Goal: Task Accomplishment & Management: Manage account settings

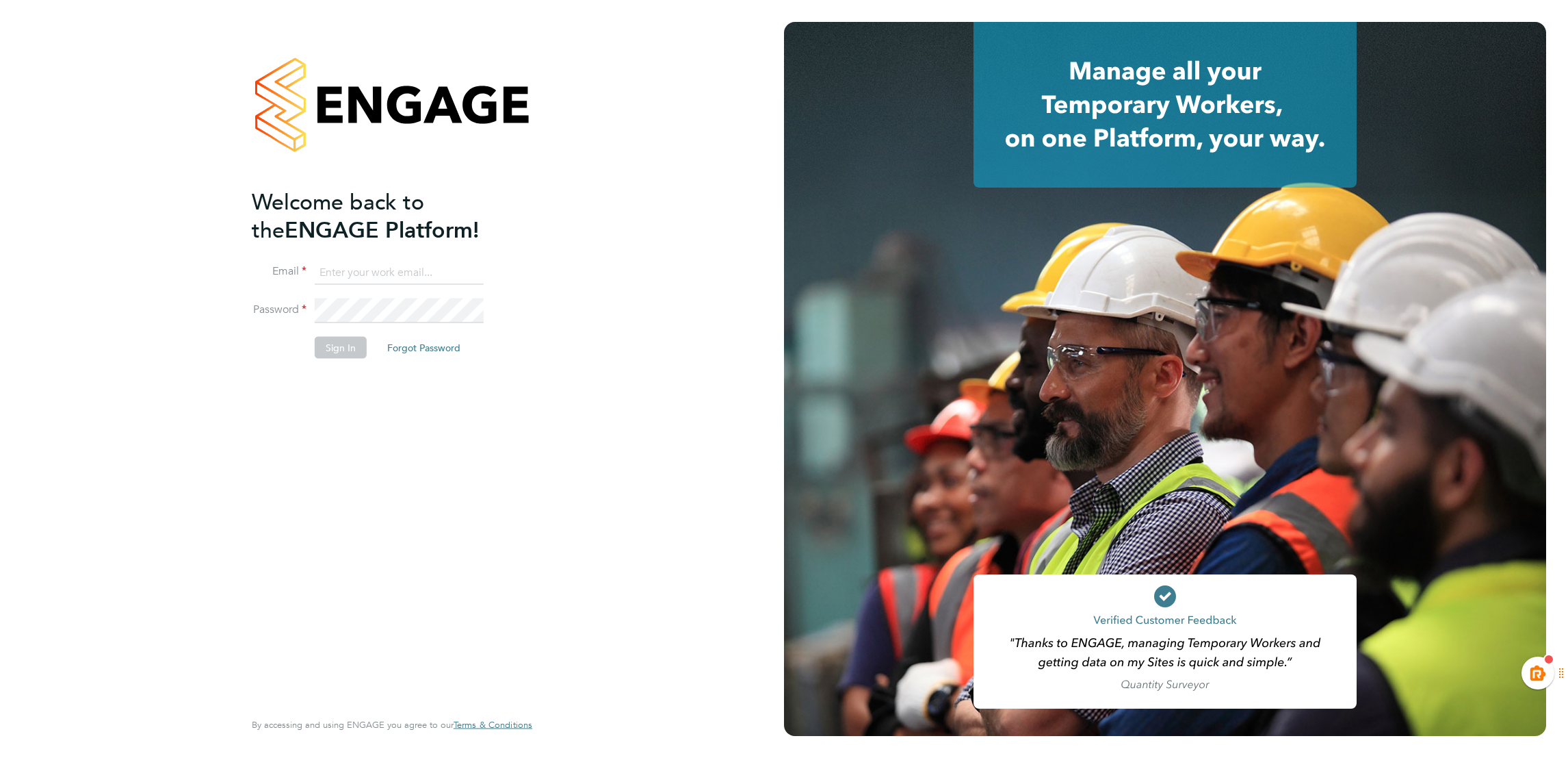
type input "kiera.troutt@buildrec.com"
click at [443, 451] on div "Welcome back to the ENGAGE Platform! Email kiera.troutt@buildrec.com Password S…" at bounding box center [386, 447] width 267 height 519
click at [604, 238] on div "Welcome back to the ENGAGE Platform! Email kiera.troutt@buildrec.com Password S…" at bounding box center [392, 379] width 784 height 758
drag, startPoint x: 662, startPoint y: 541, endPoint x: 515, endPoint y: 455, distance: 170.3
click at [645, 536] on div "Welcome back to the ENGAGE Platform! Email kiera.troutt@buildrec.com Password S…" at bounding box center [392, 379] width 784 height 758
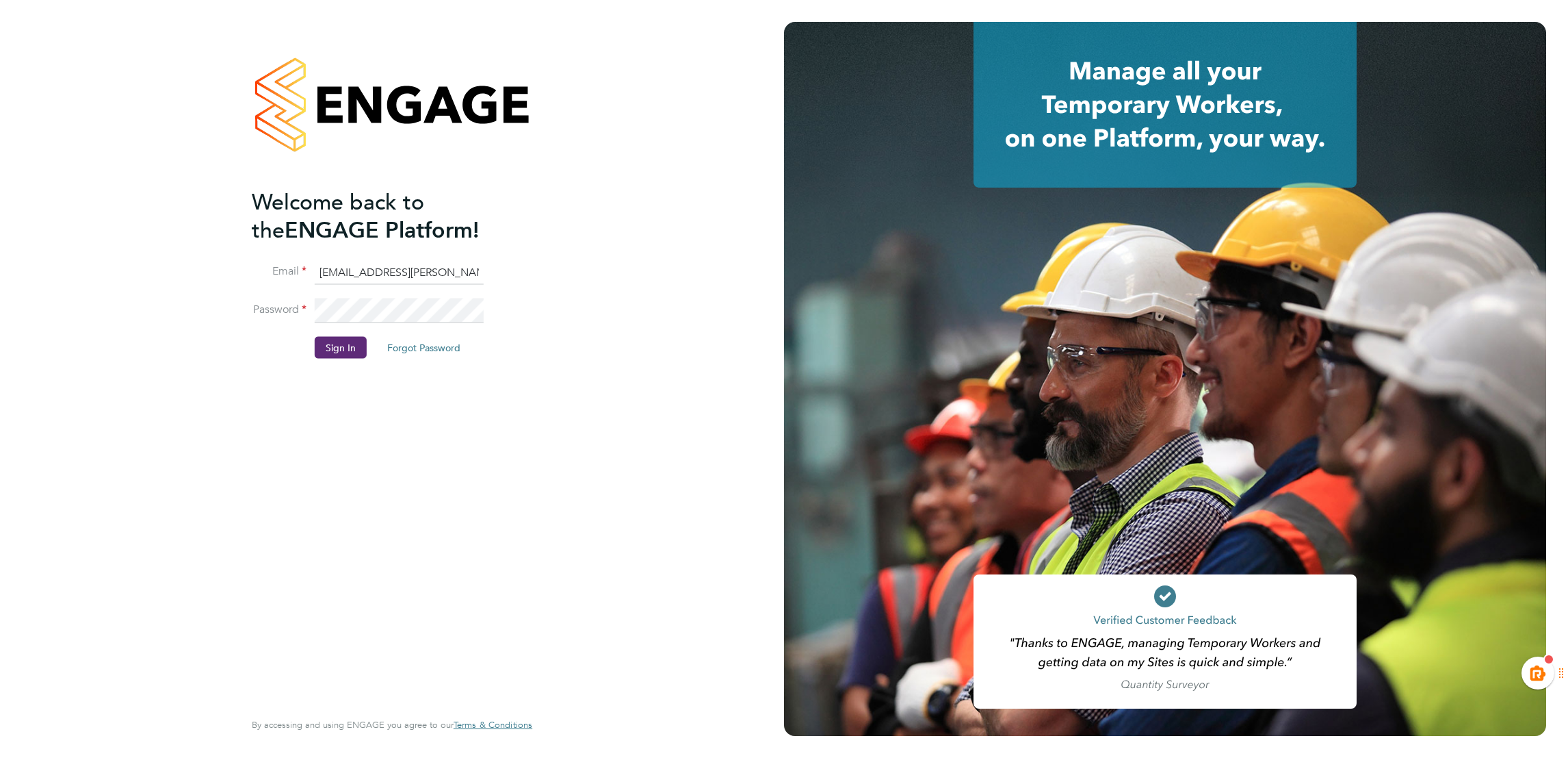
click at [335, 345] on button "Sign In" at bounding box center [341, 347] width 52 height 22
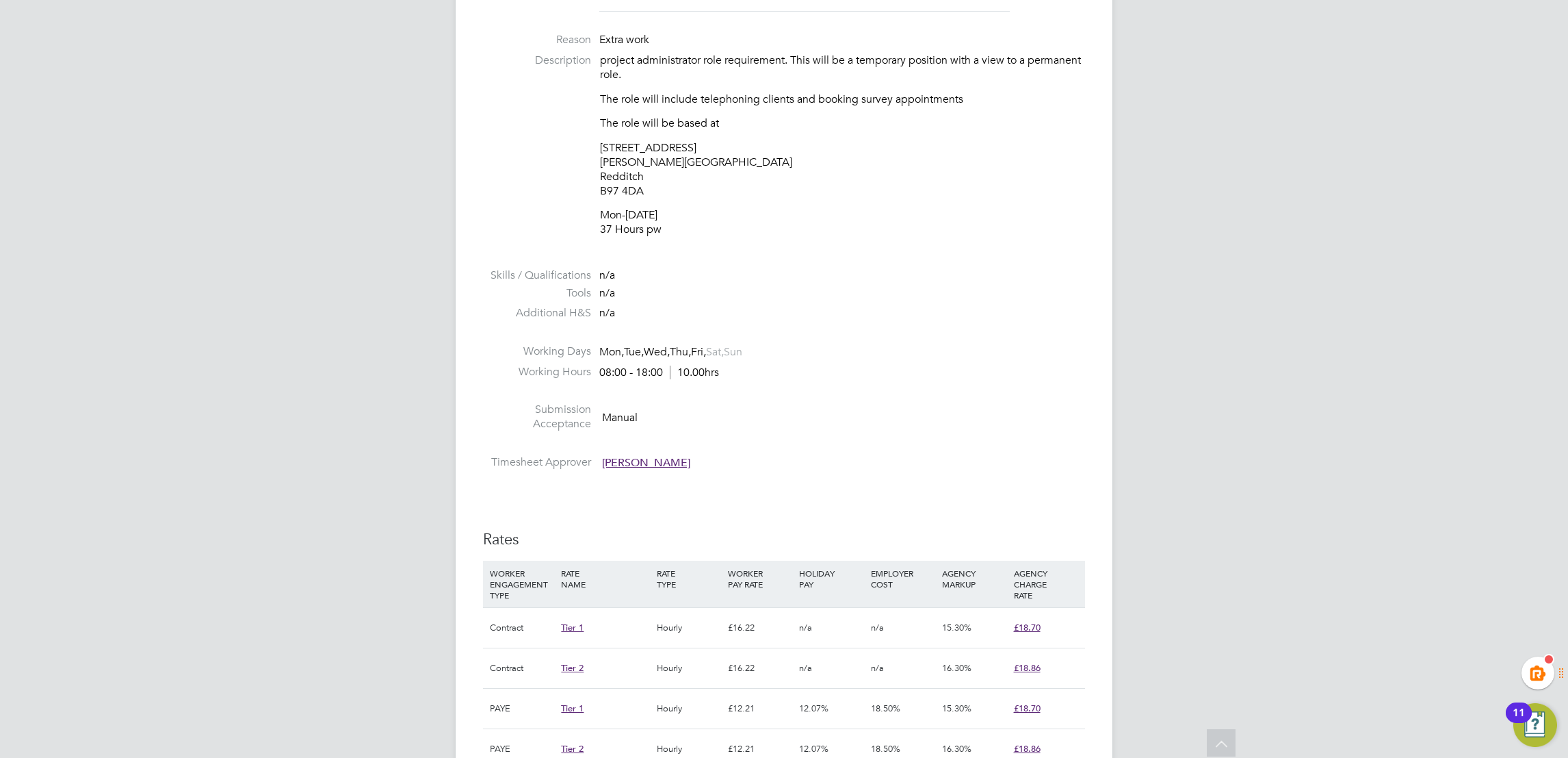
scroll to position [411, 0]
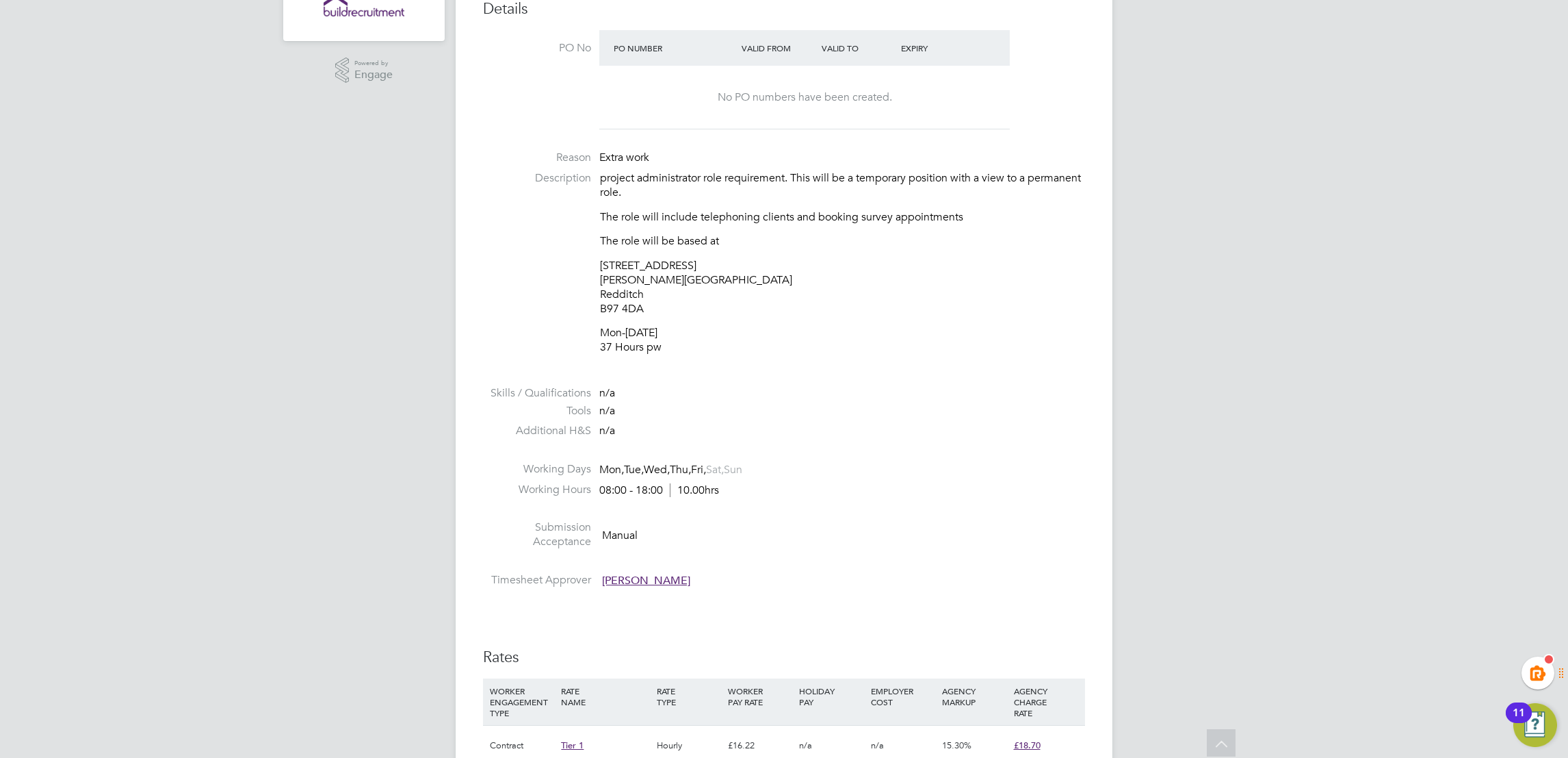
drag, startPoint x: 875, startPoint y: 302, endPoint x: 544, endPoint y: 45, distance: 419.1
click at [872, 295] on p "10 Empire Court Albert Street Redditch B97 4DA" at bounding box center [842, 286] width 485 height 57
click at [666, 266] on p "10 Empire Court Albert Street Redditch B97 4DA" at bounding box center [842, 286] width 485 height 57
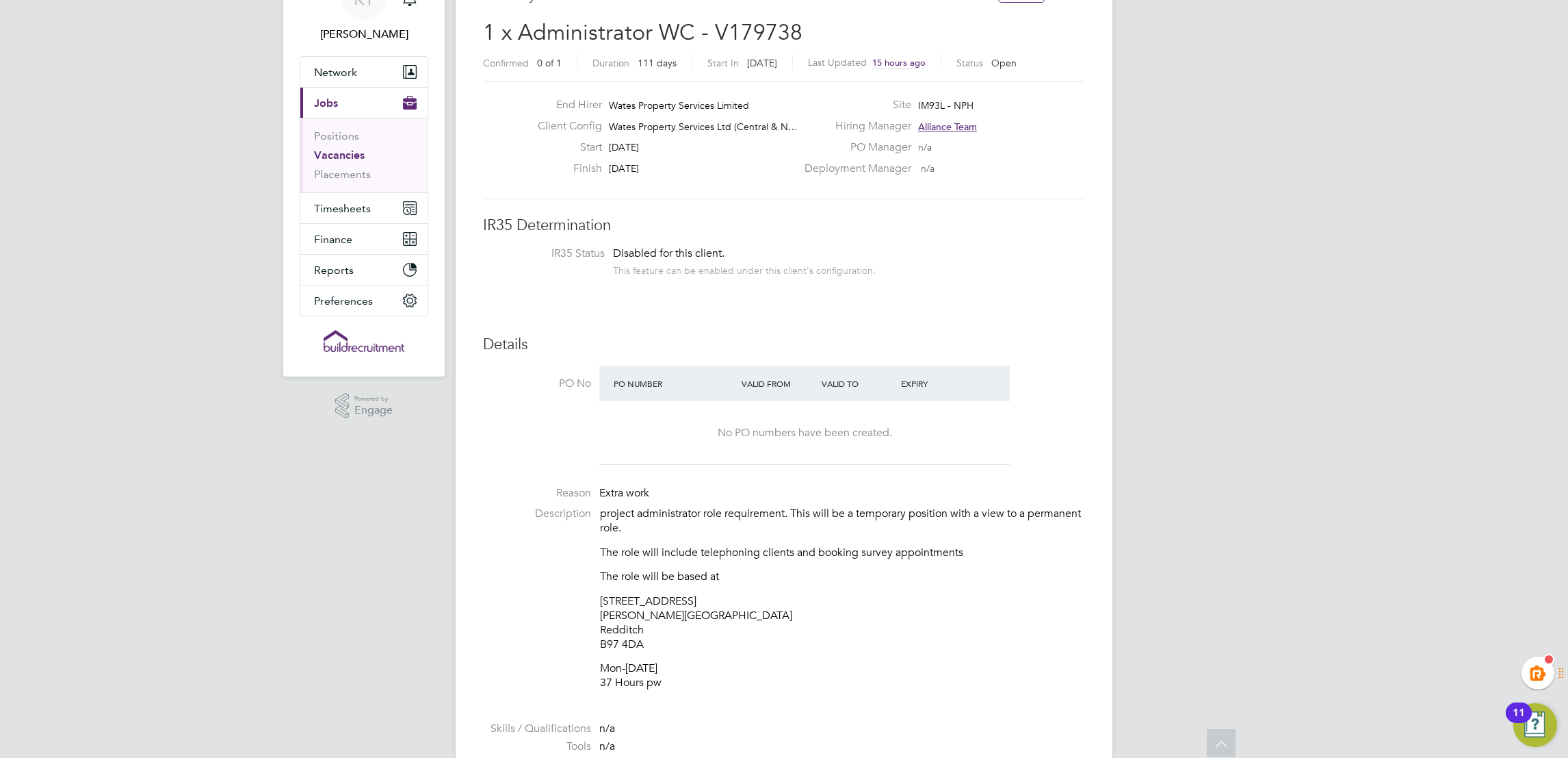
scroll to position [0, 0]
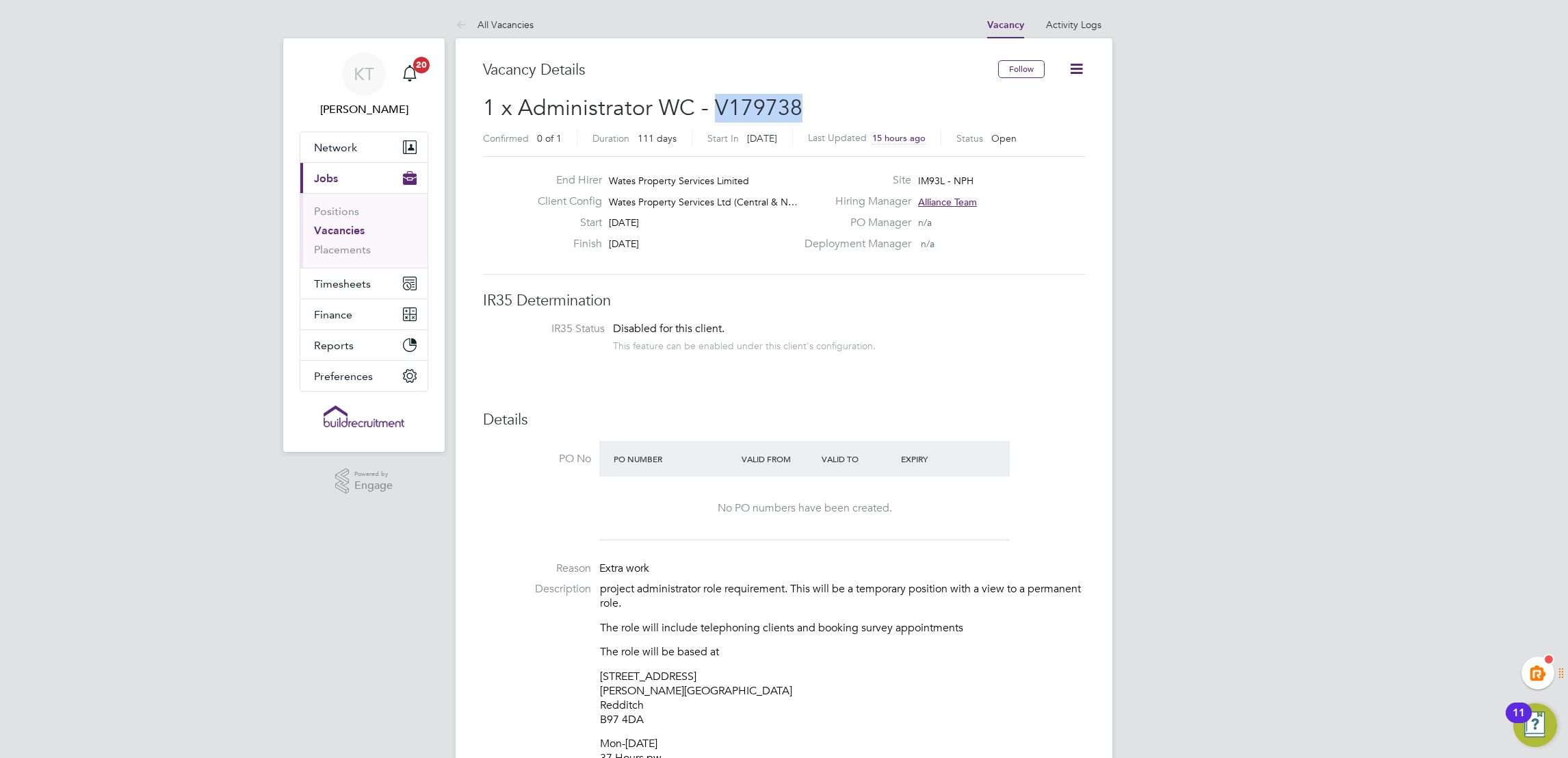
drag, startPoint x: 812, startPoint y: 109, endPoint x: 712, endPoint y: 109, distance: 100.0
click at [712, 109] on h2 "1 x Administrator WC - V179738 Confirmed 0 of 1 Duration 111 days Start In in 5…" at bounding box center [784, 123] width 602 height 57
copy span "V179738"
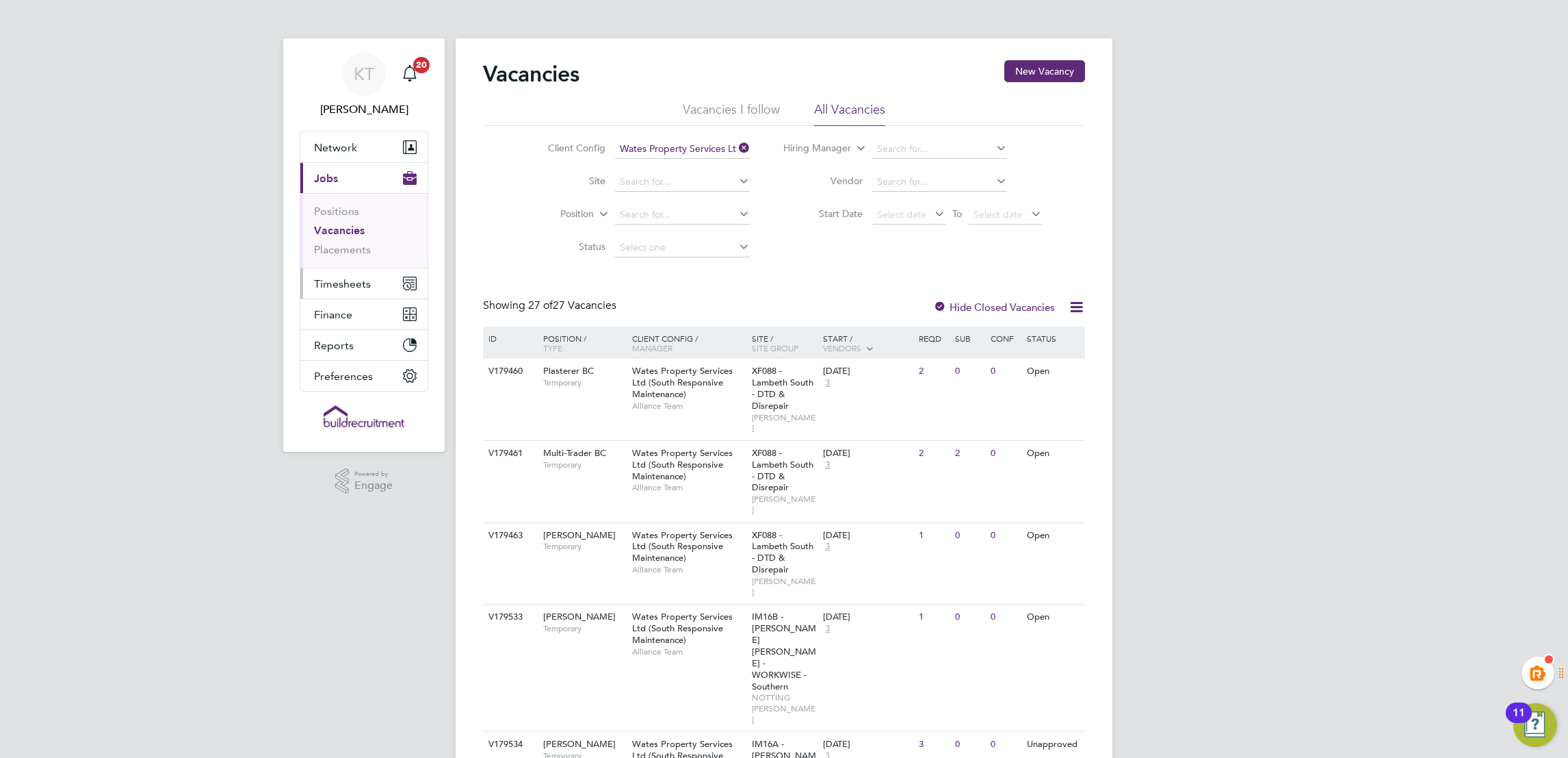
drag, startPoint x: 375, startPoint y: 272, endPoint x: 399, endPoint y: 284, distance: 26.8
click at [375, 272] on button "Timesheets" at bounding box center [364, 283] width 127 height 30
click at [354, 281] on span "Timesheets" at bounding box center [342, 283] width 56 height 13
click at [327, 246] on link "Timesheets" at bounding box center [342, 241] width 56 height 13
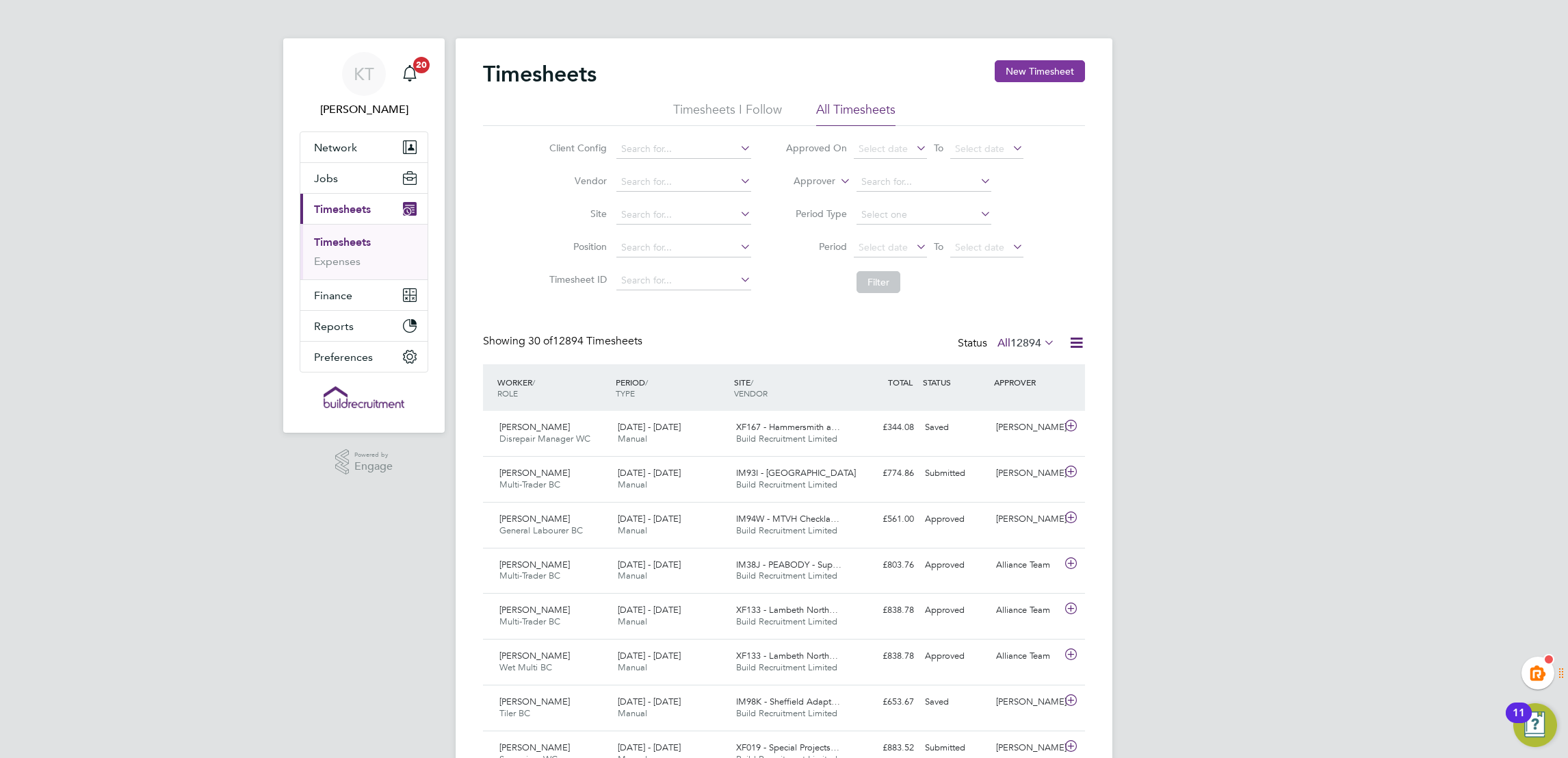
click at [1028, 74] on button "New Timesheet" at bounding box center [1039, 71] width 91 height 22
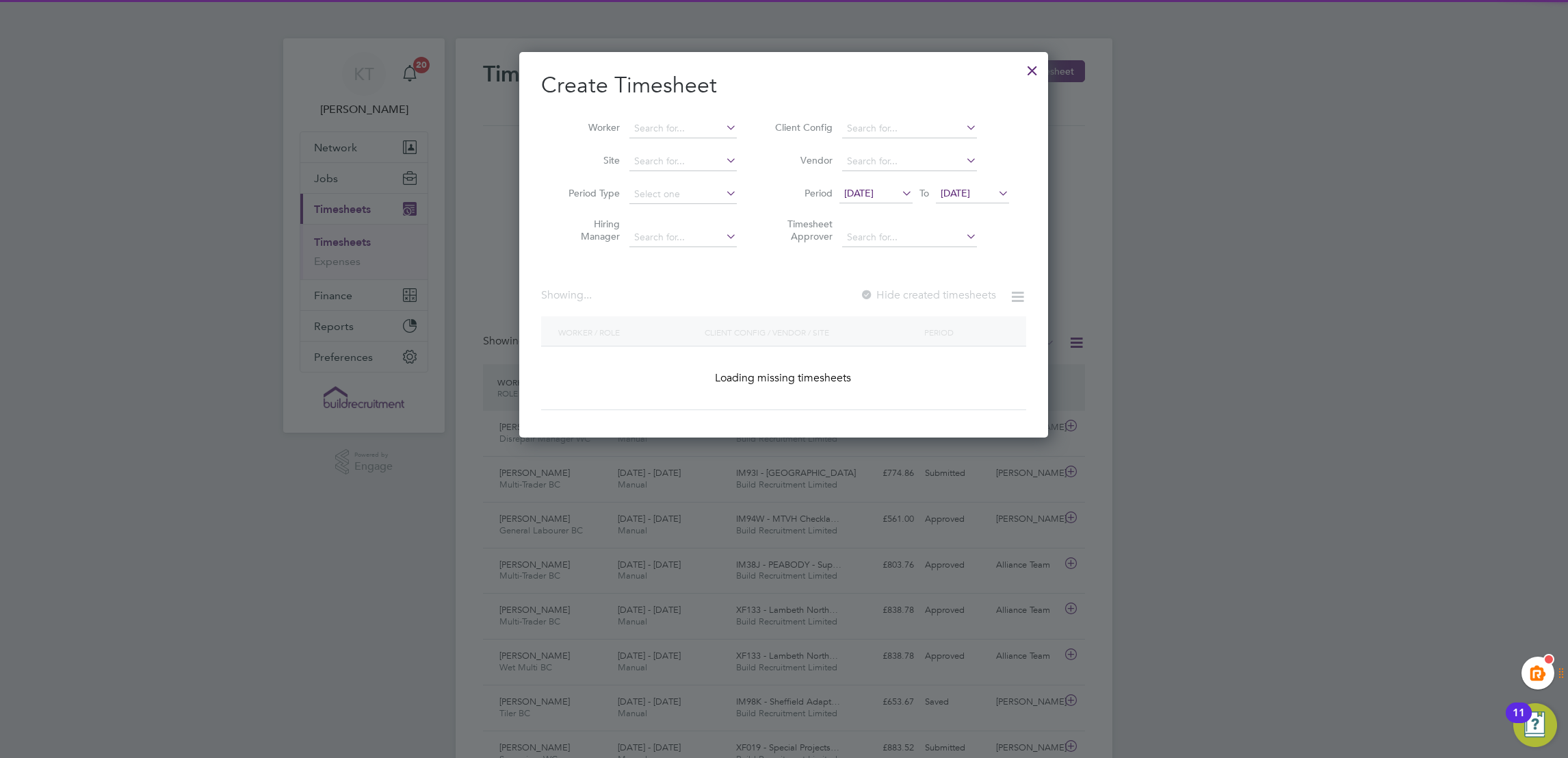
click at [645, 126] on input at bounding box center [683, 128] width 108 height 19
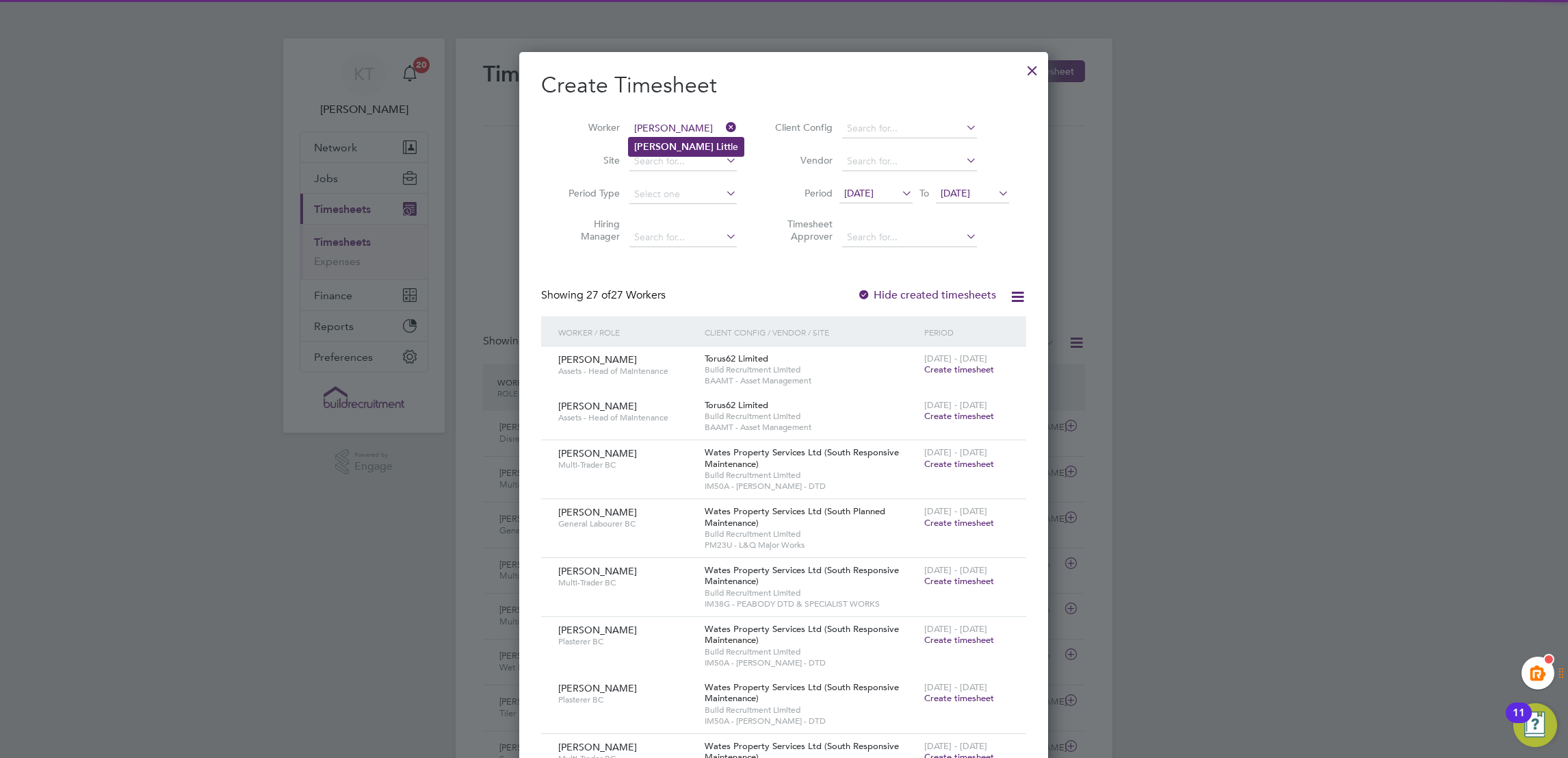
click at [685, 143] on li "Stuart Litt le" at bounding box center [686, 146] width 115 height 19
type input "Stuart Little"
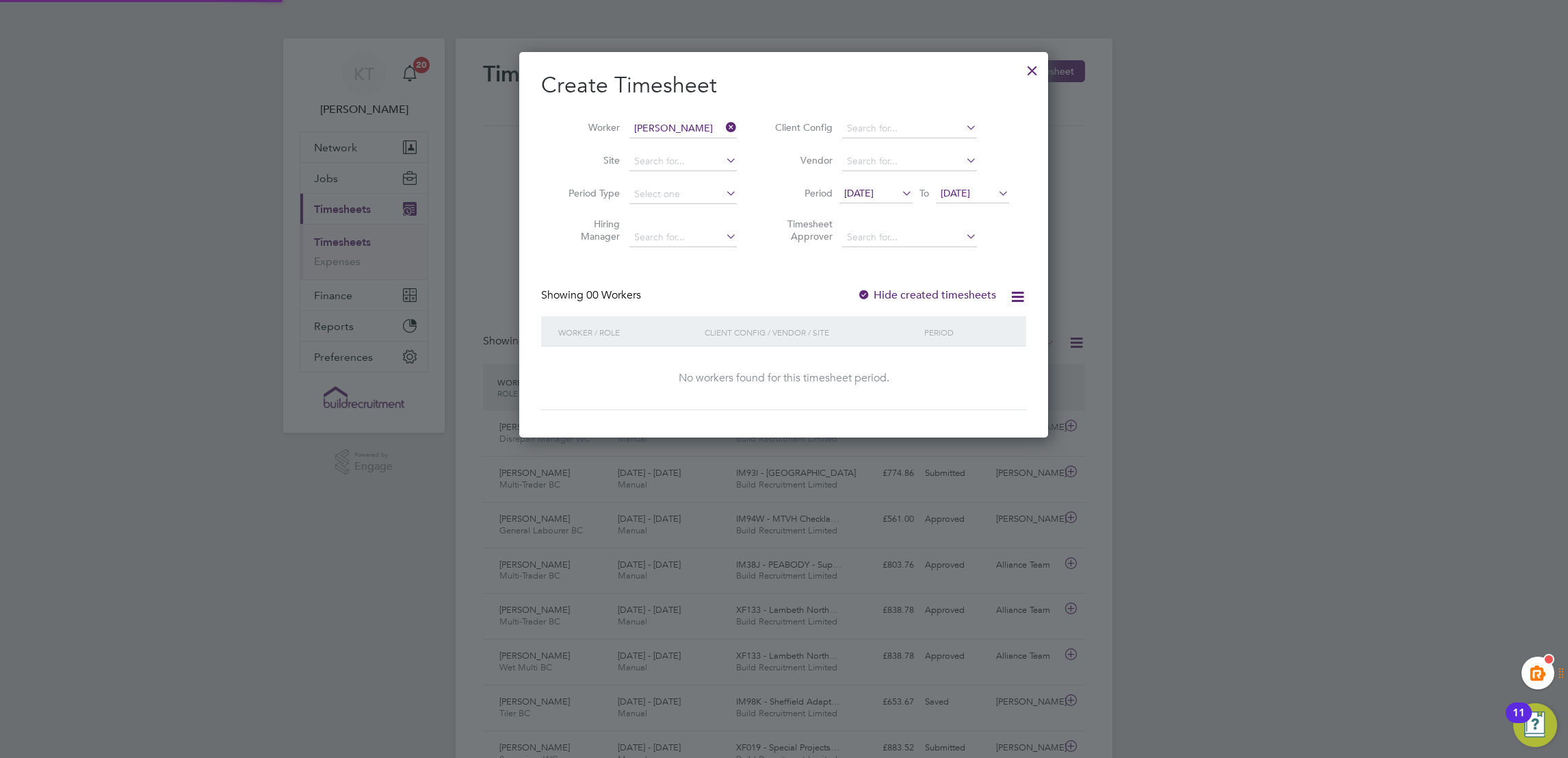
click at [909, 284] on div "Create Timesheet Worker Stuart Little Site Period Type Hiring Manager Client Co…" at bounding box center [783, 240] width 485 height 339
click at [909, 292] on label "Hide created timesheets" at bounding box center [926, 294] width 139 height 13
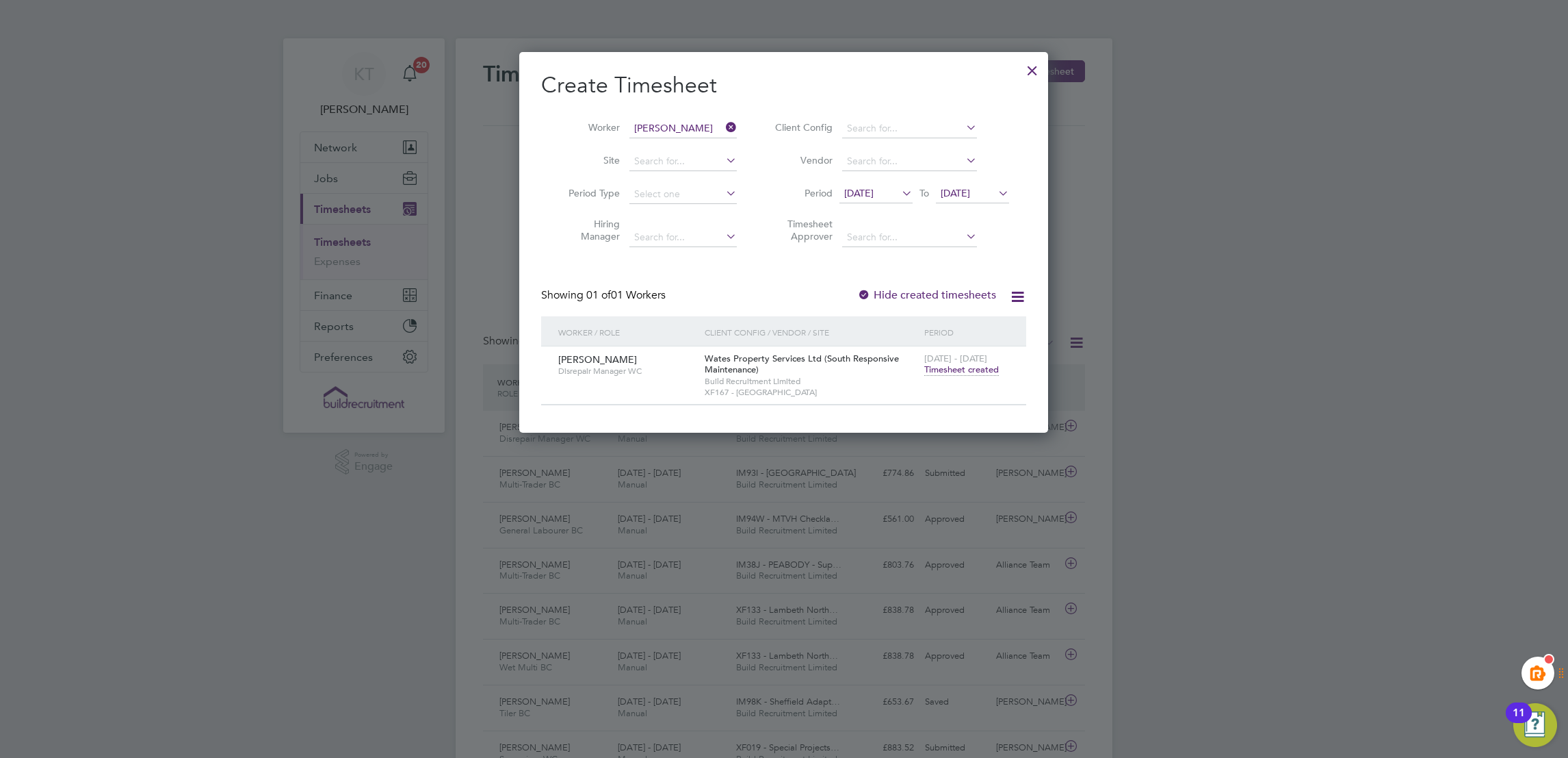
click at [963, 362] on span "[DATE] - [DATE]" at bounding box center [956, 358] width 63 height 12
click at [959, 369] on span "Timesheet created" at bounding box center [961, 370] width 74 height 13
click at [957, 365] on span "Timesheet created" at bounding box center [961, 370] width 74 height 13
drag, startPoint x: 609, startPoint y: 364, endPoint x: 1010, endPoint y: 345, distance: 401.4
click at [613, 362] on div "Stuart Little Disrepair Manager WC" at bounding box center [628, 364] width 146 height 37
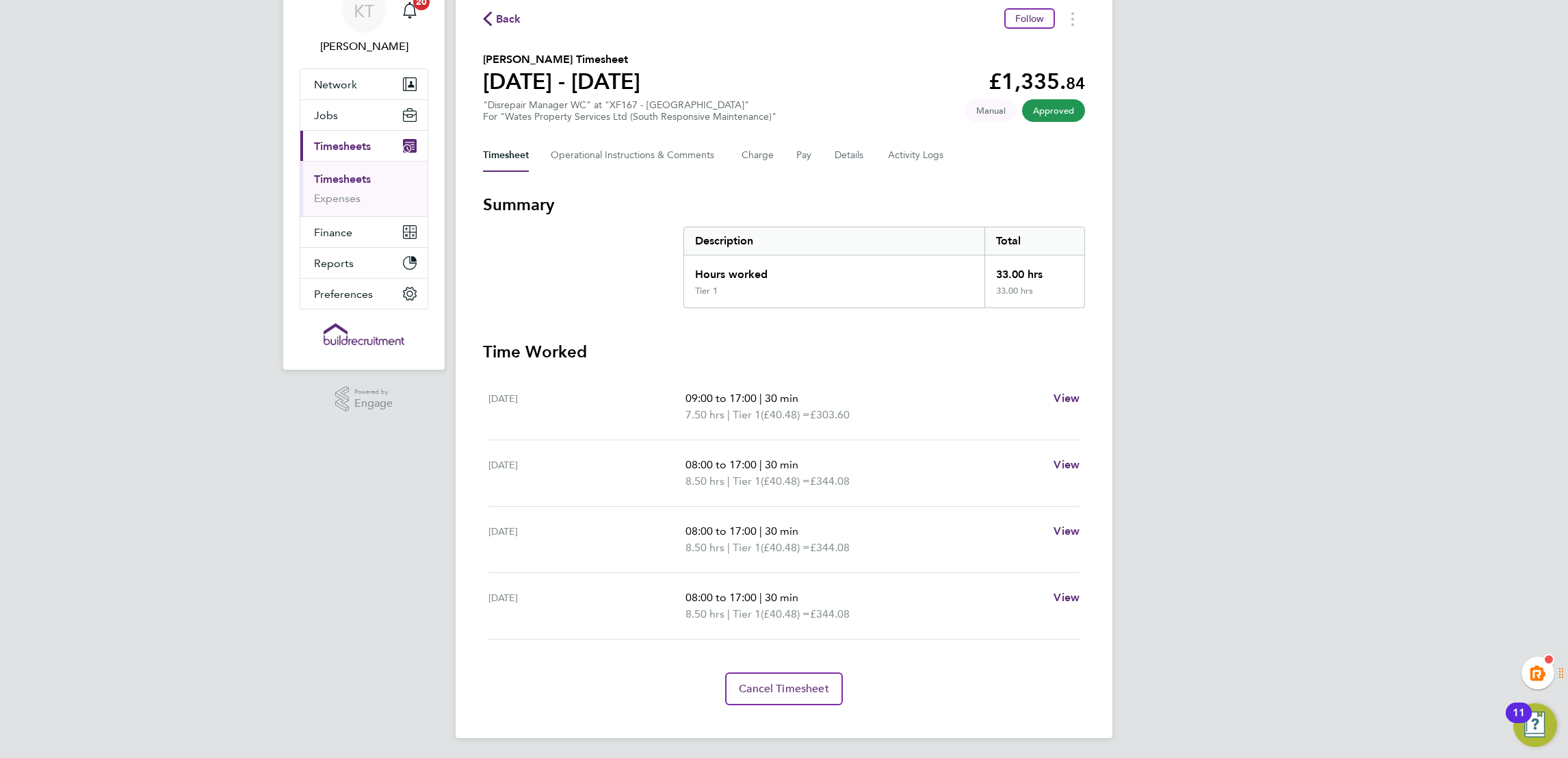
click at [345, 176] on link "Timesheets" at bounding box center [342, 179] width 56 height 13
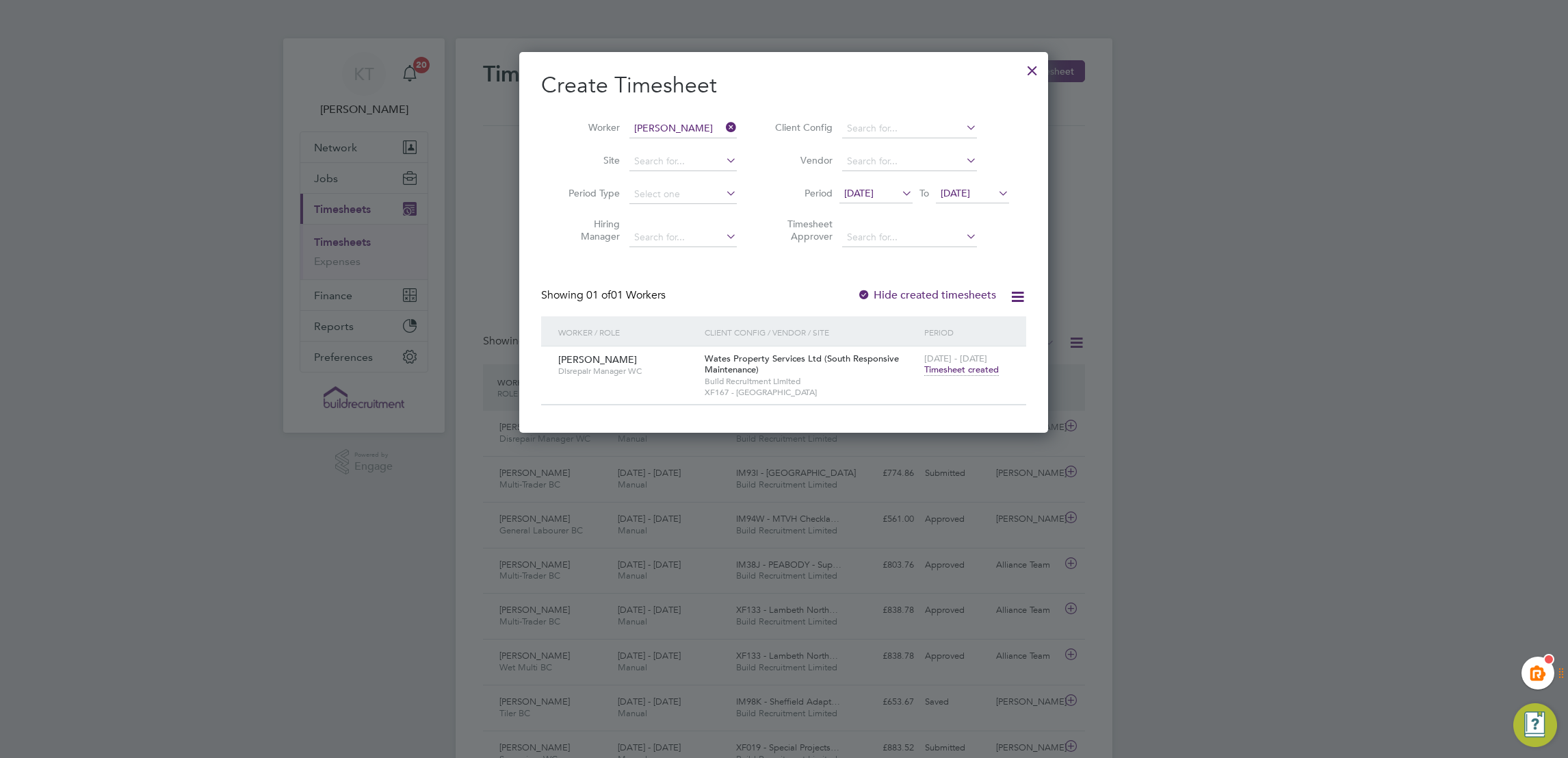
click at [723, 125] on icon at bounding box center [723, 126] width 0 height 19
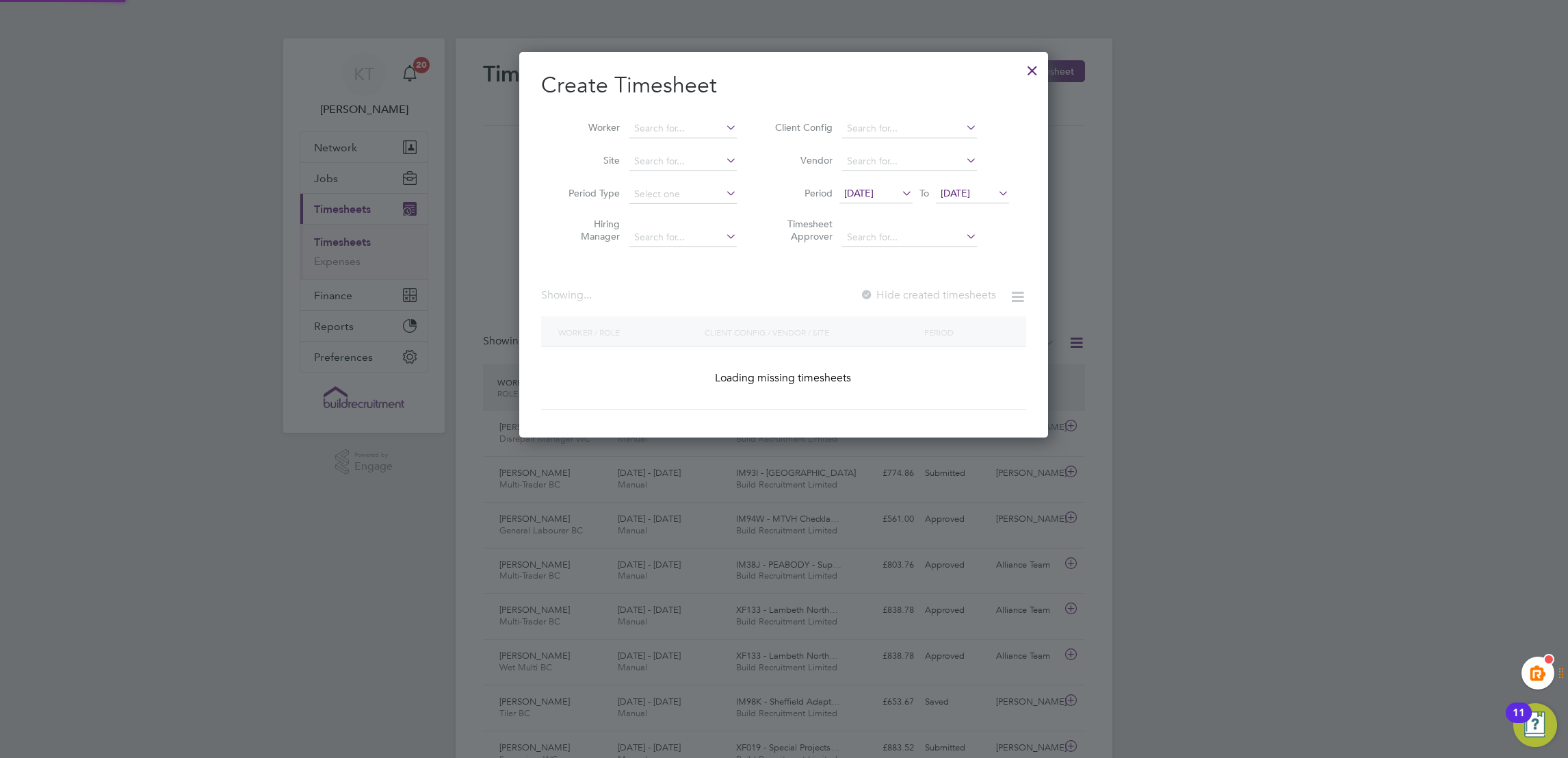
click at [697, 117] on li "Worker" at bounding box center [646, 128] width 212 height 33
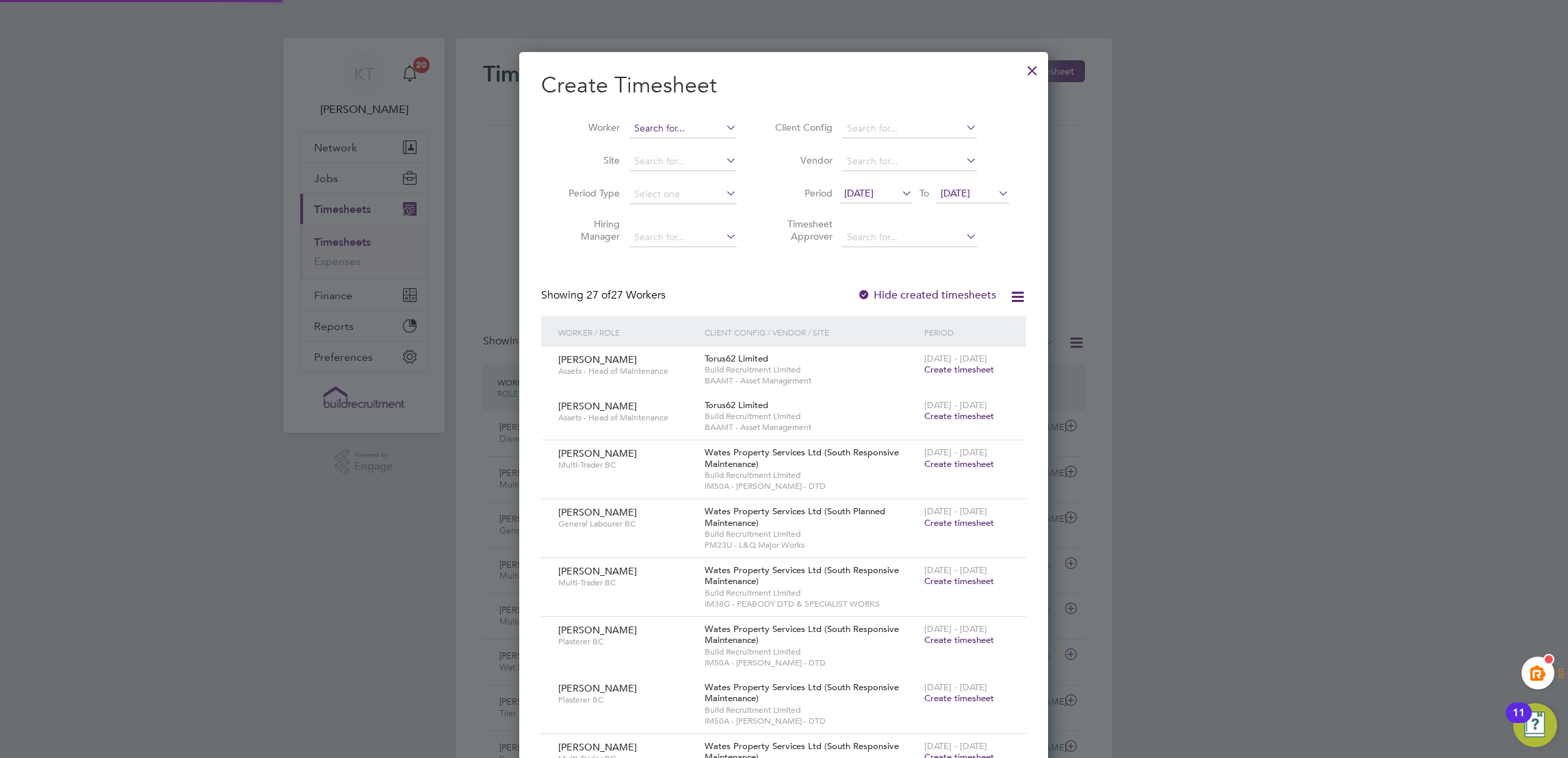
click at [697, 122] on input at bounding box center [683, 128] width 108 height 19
click at [1329, 451] on div at bounding box center [784, 379] width 1568 height 758
click at [1026, 71] on div at bounding box center [1031, 66] width 24 height 24
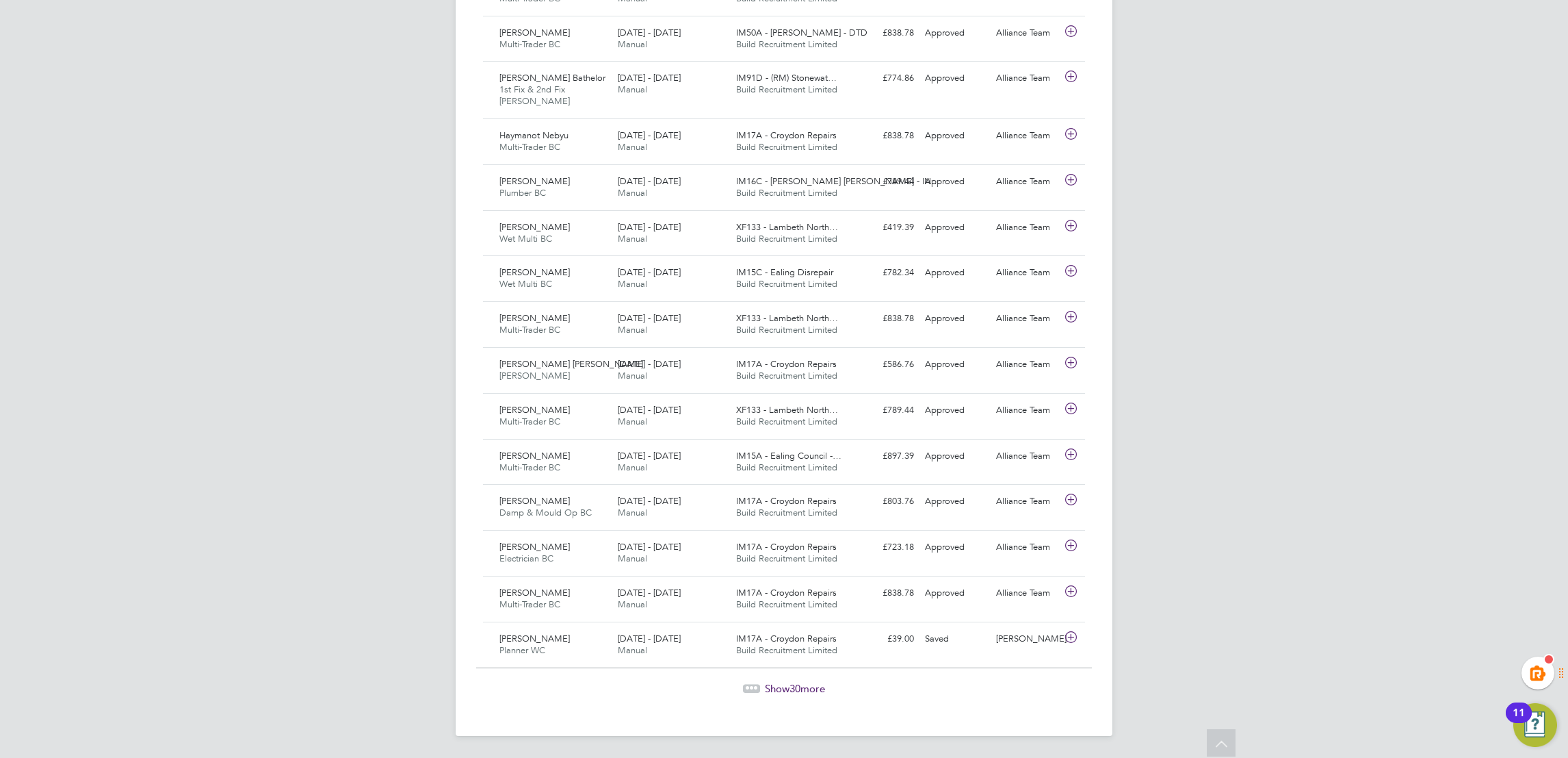
click at [789, 685] on span "30" at bounding box center [794, 688] width 11 height 13
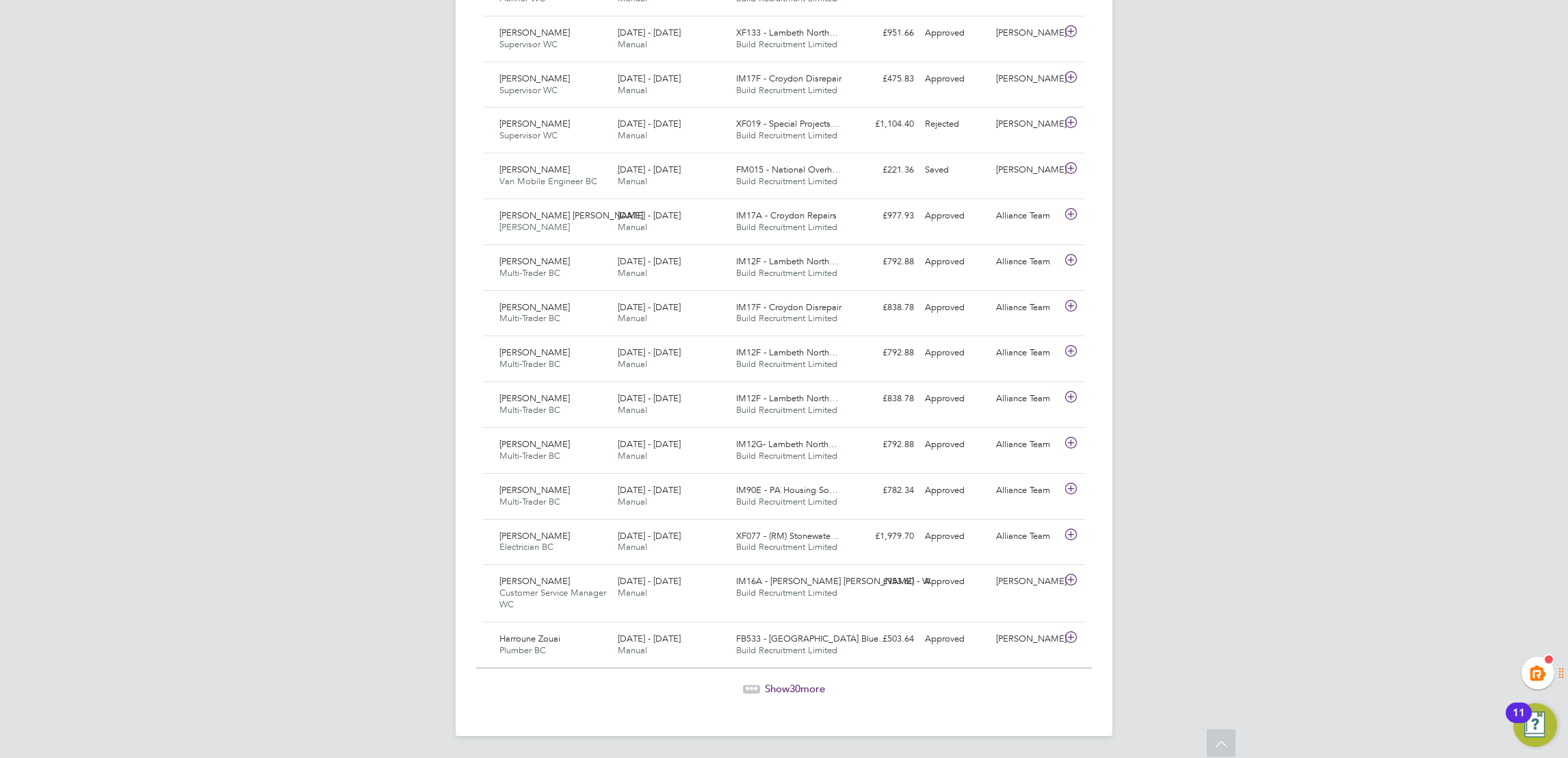
click at [793, 686] on span "30" at bounding box center [794, 688] width 11 height 13
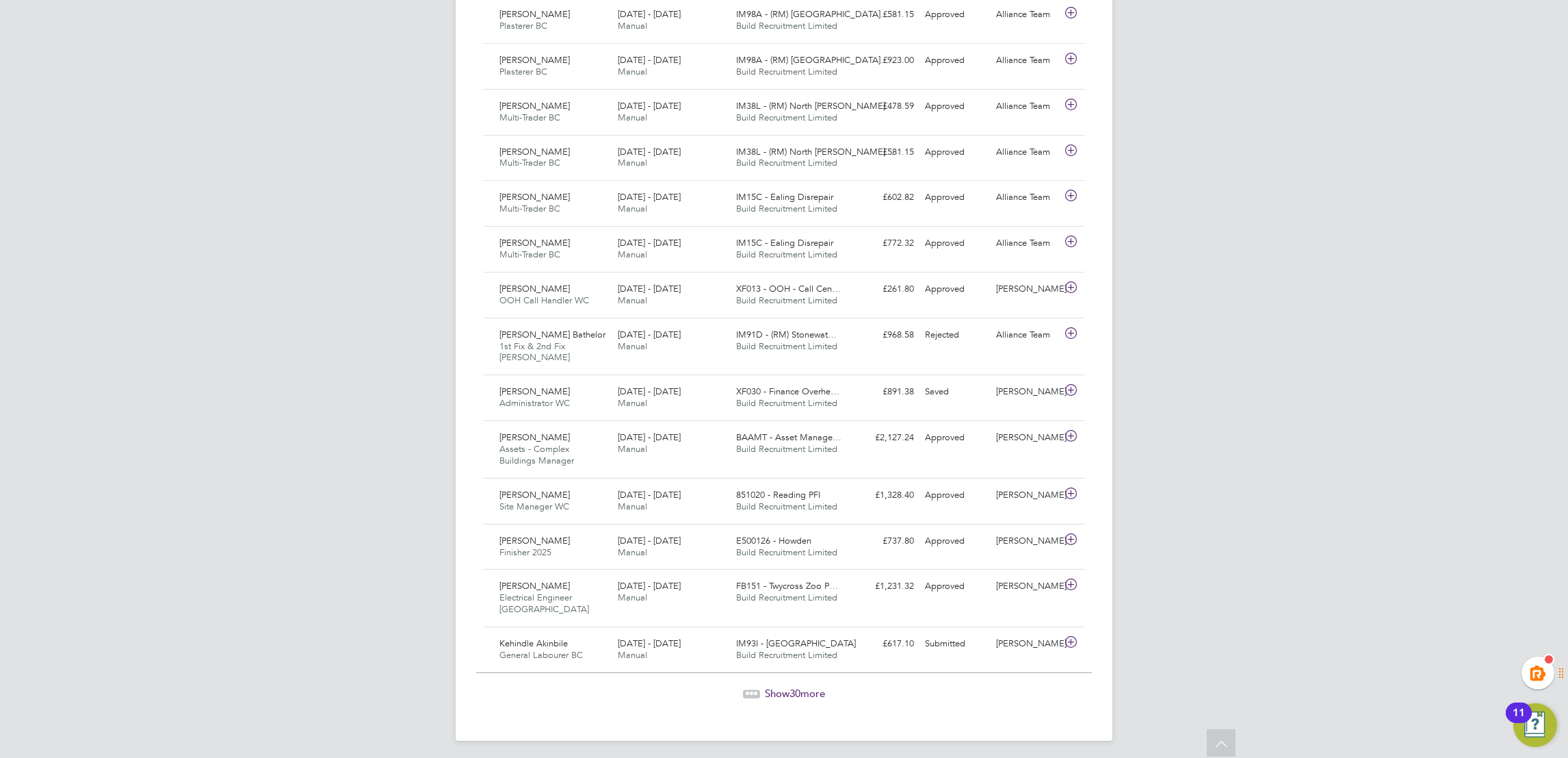
click at [798, 686] on span "30" at bounding box center [794, 693] width 11 height 13
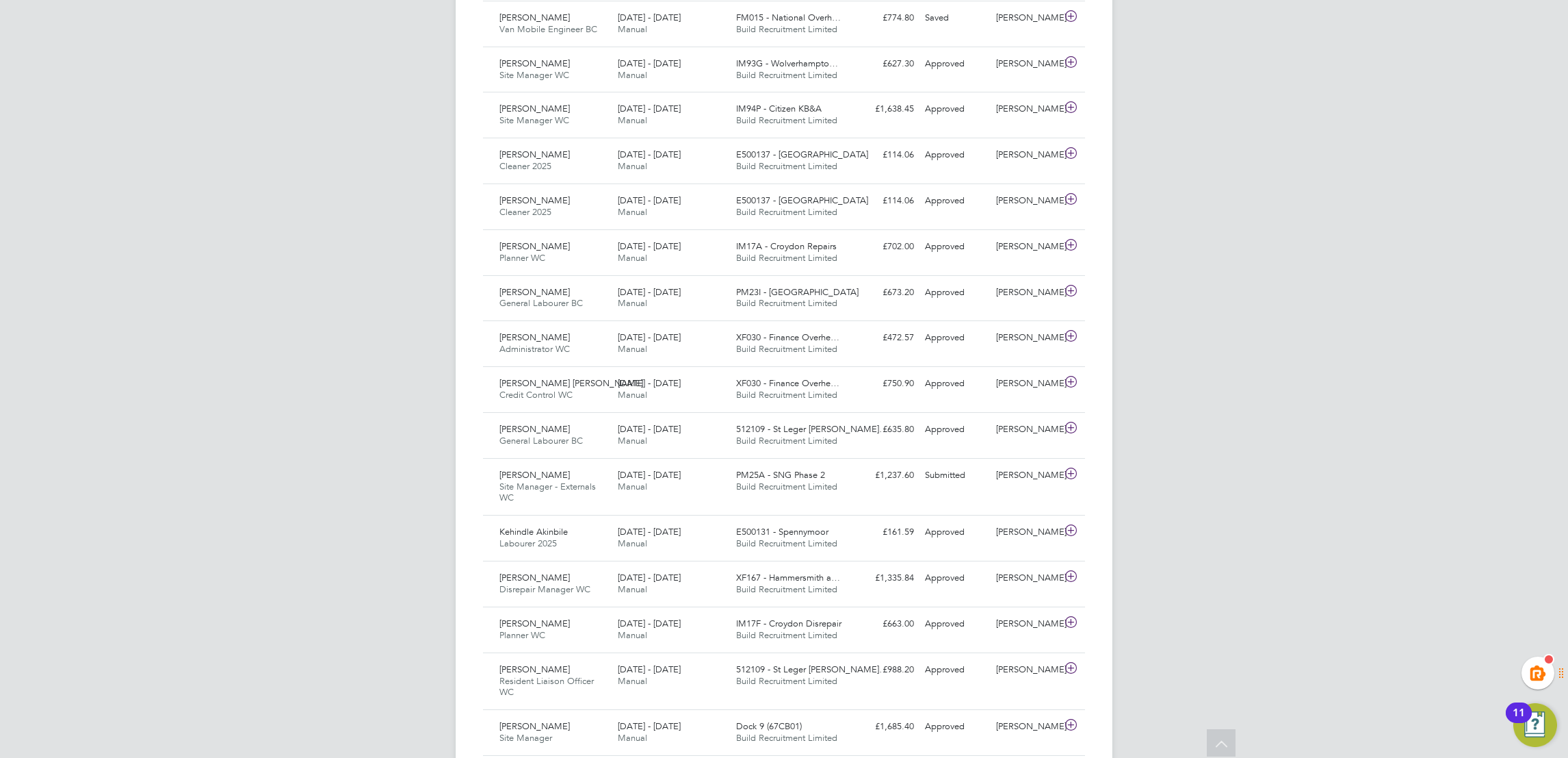
scroll to position [4508, 0]
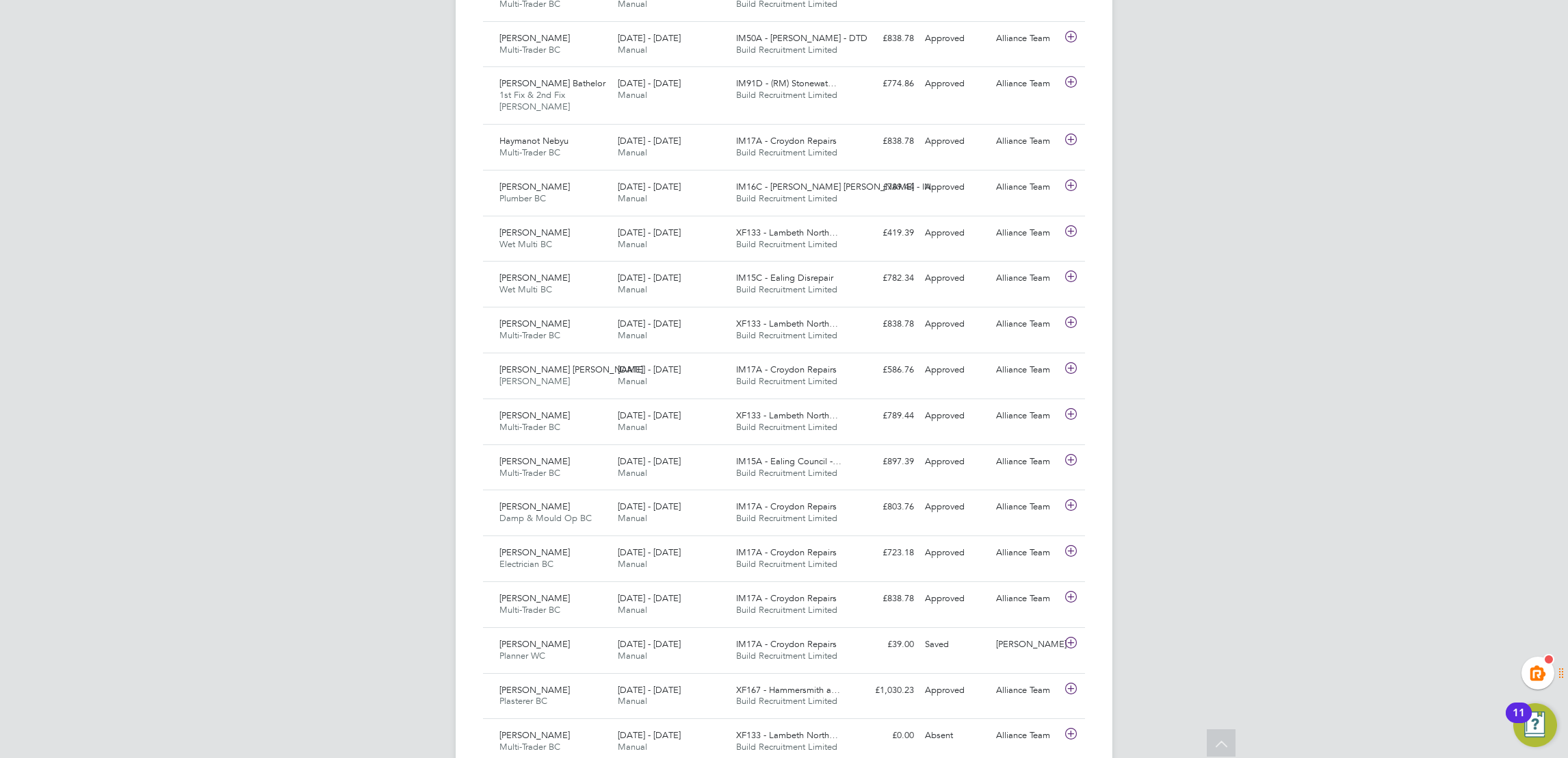
scroll to position [0, 0]
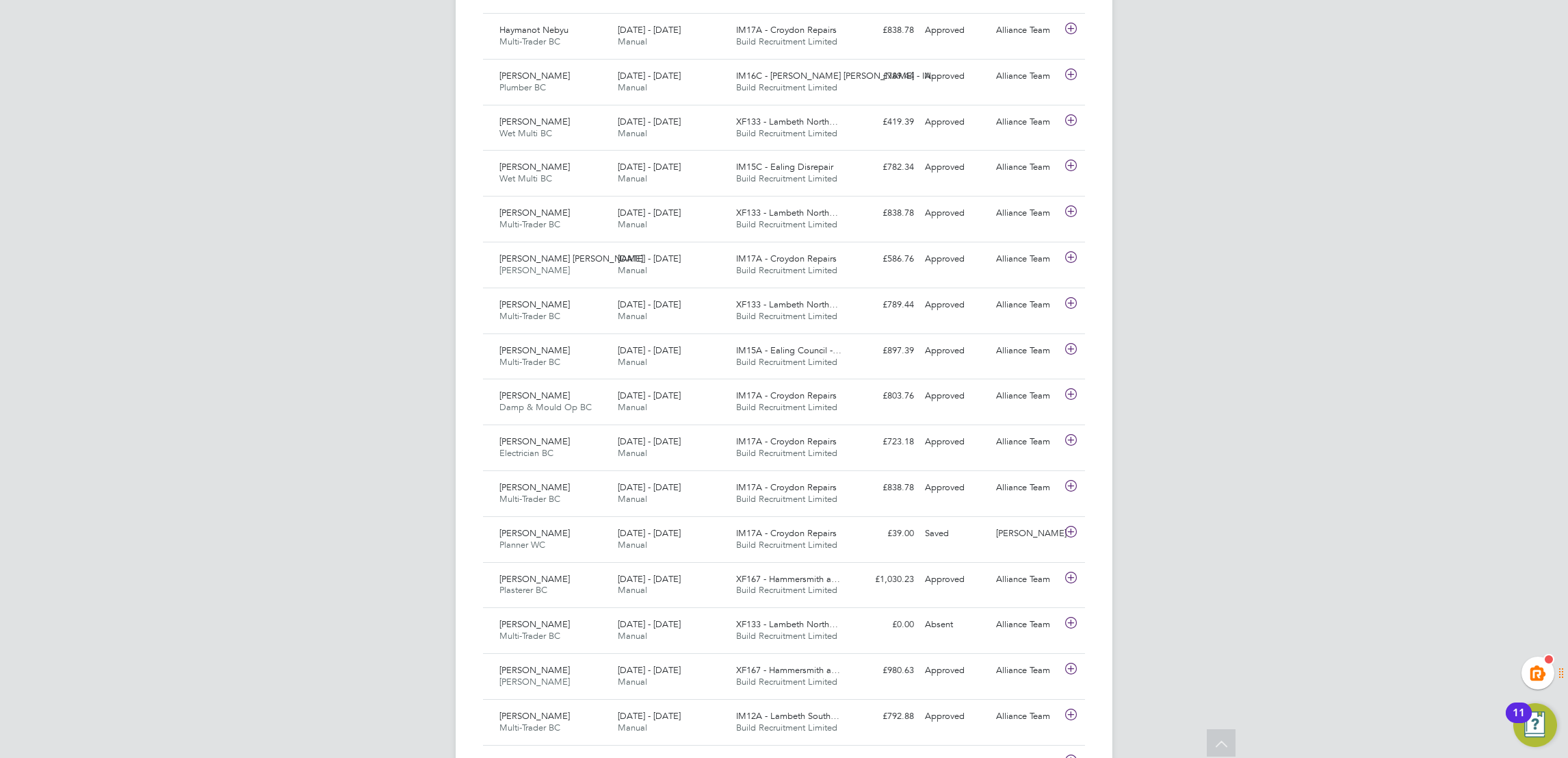
scroll to position [5329, 0]
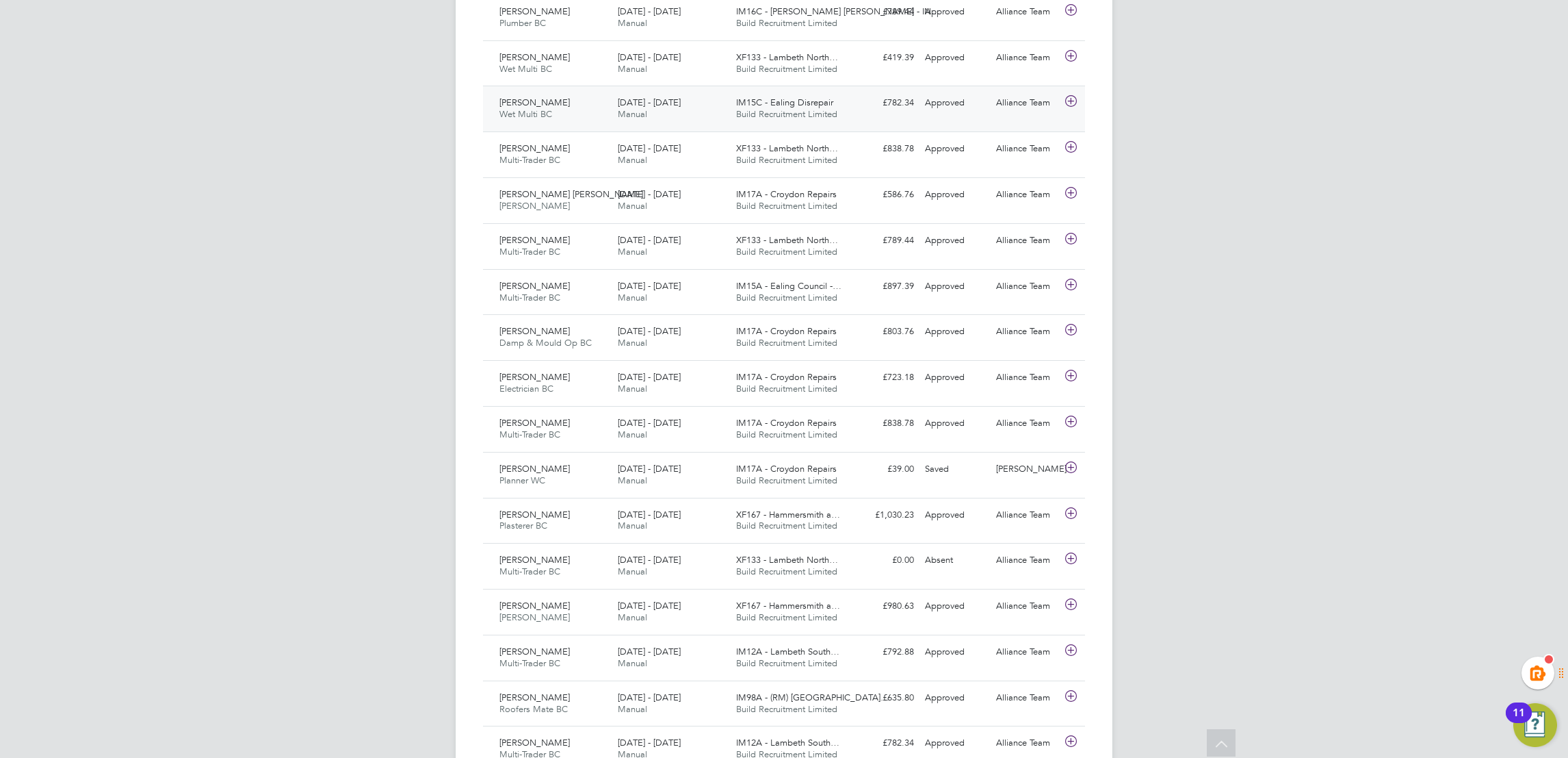
scroll to position [186, 0]
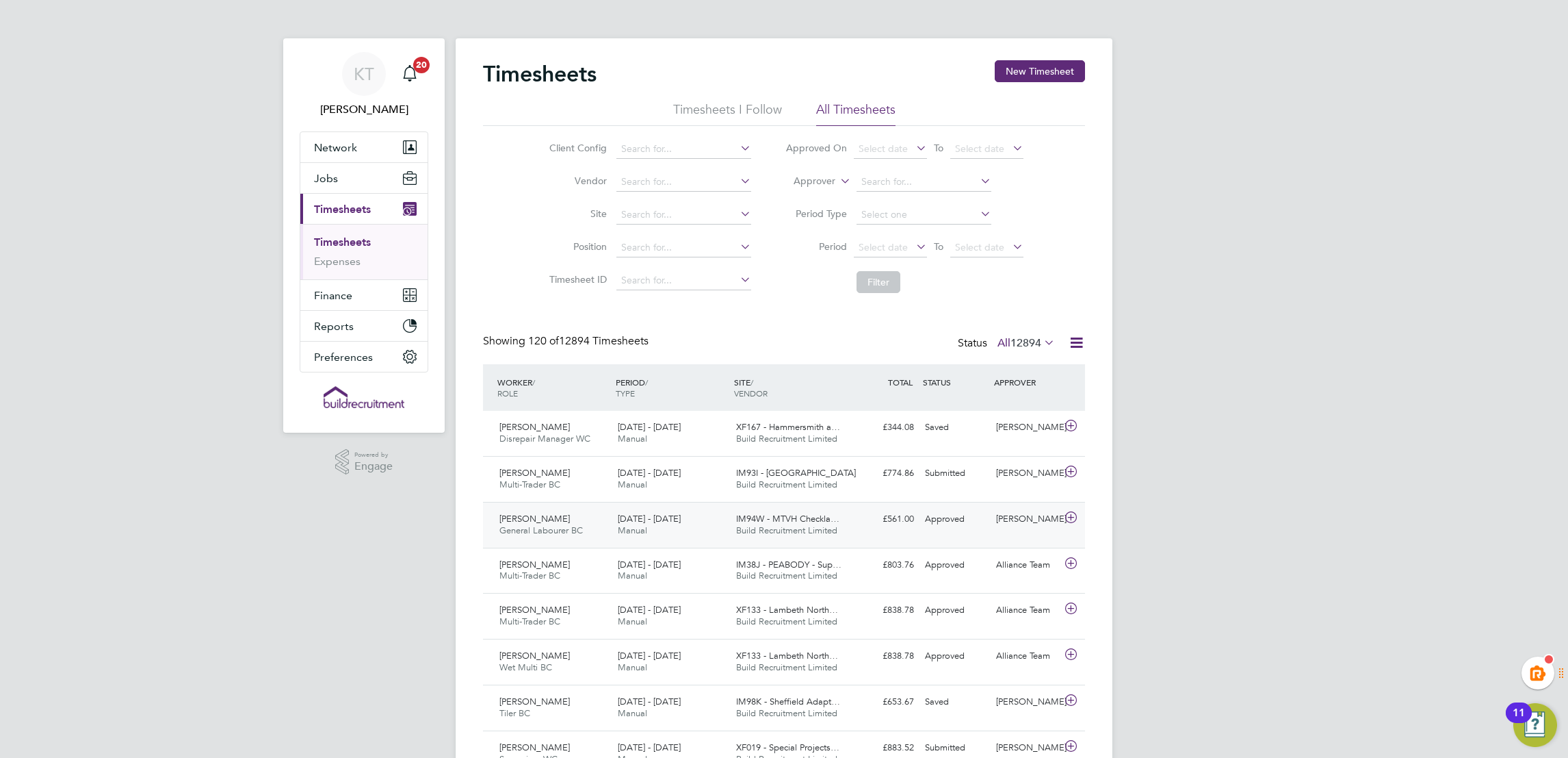
scroll to position [780, 0]
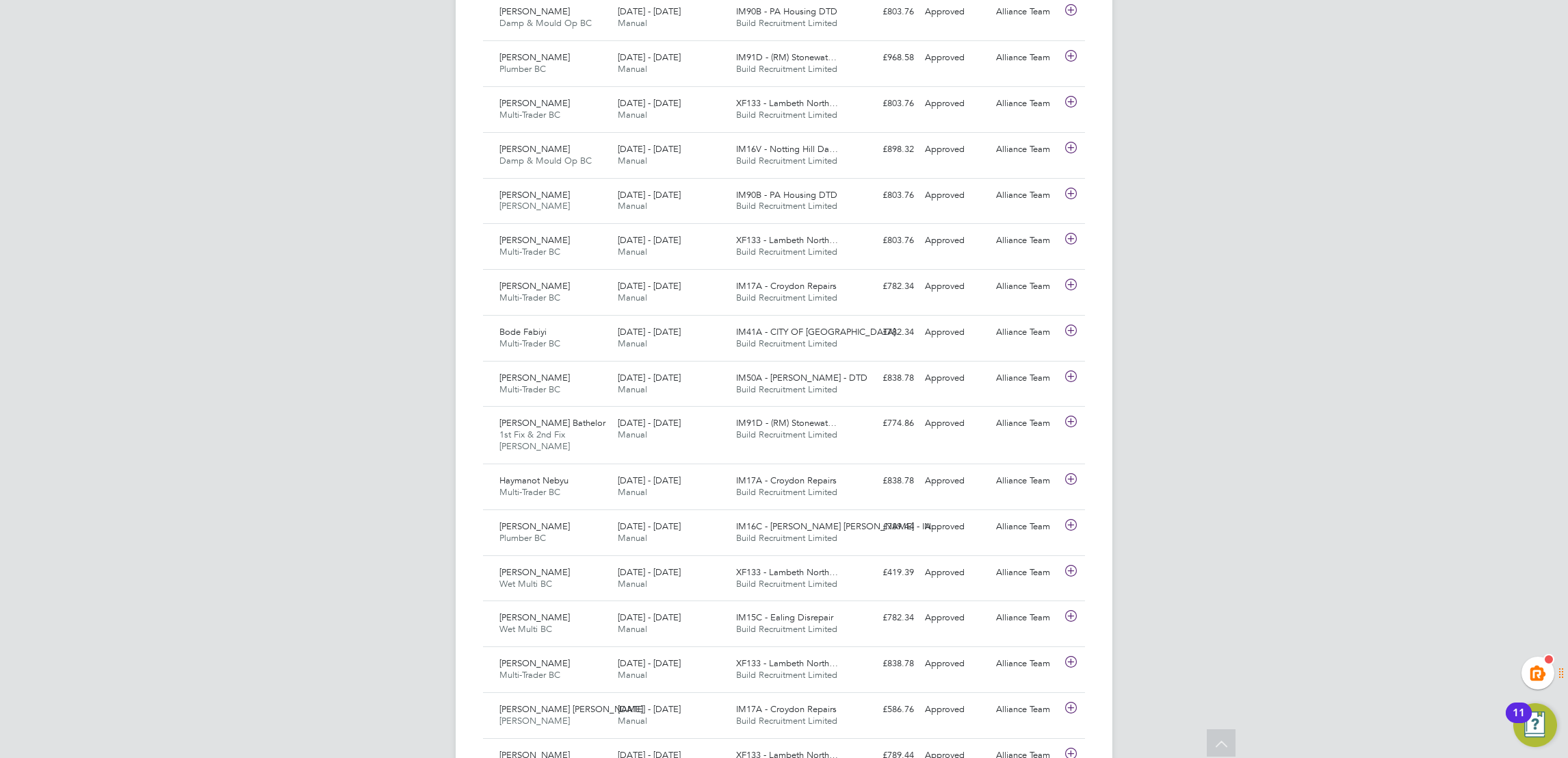
drag, startPoint x: 1412, startPoint y: 541, endPoint x: 1411, endPoint y: 554, distance: 13.0
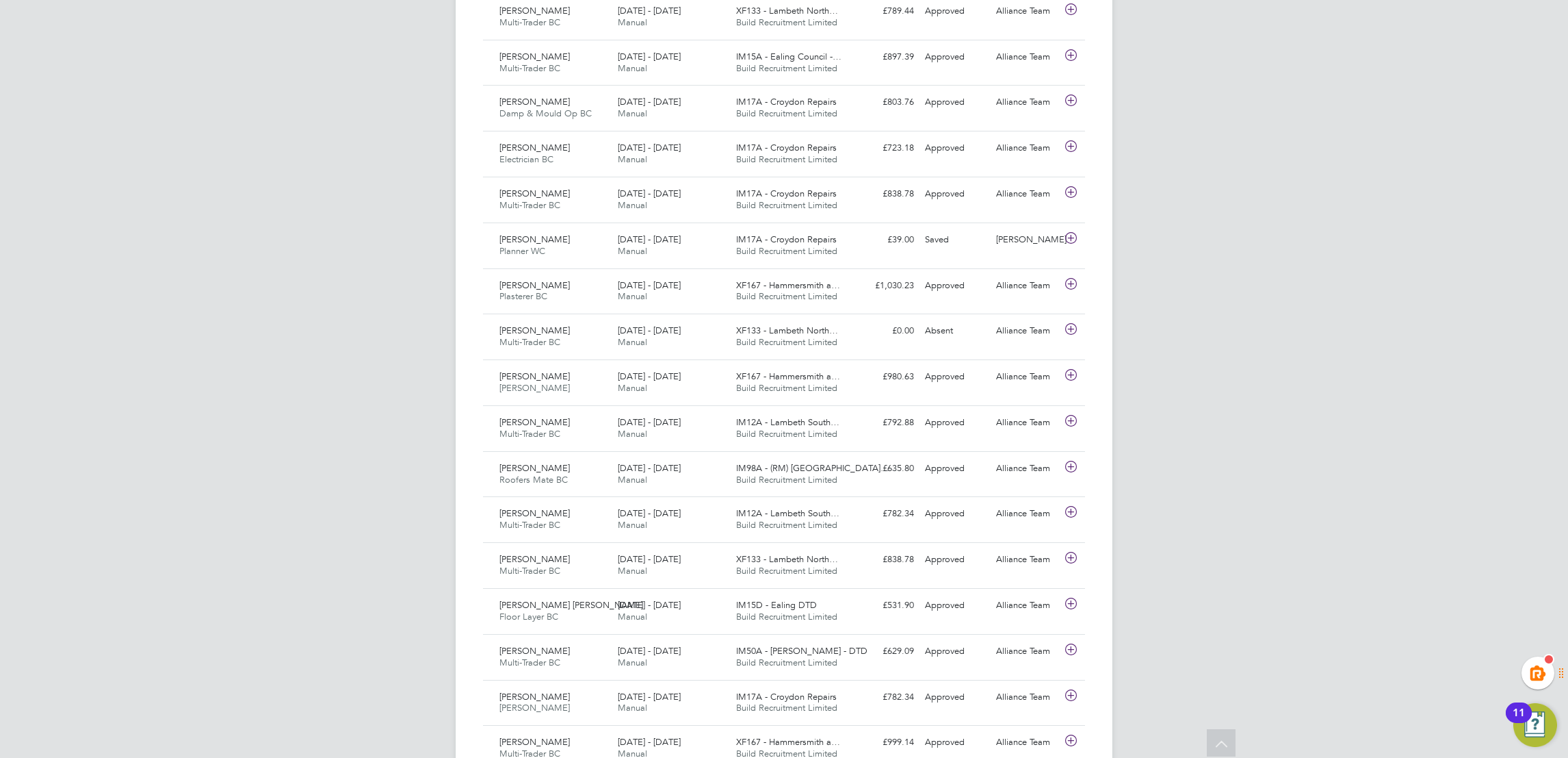
drag, startPoint x: 1407, startPoint y: 373, endPoint x: 1345, endPoint y: 375, distance: 62.0
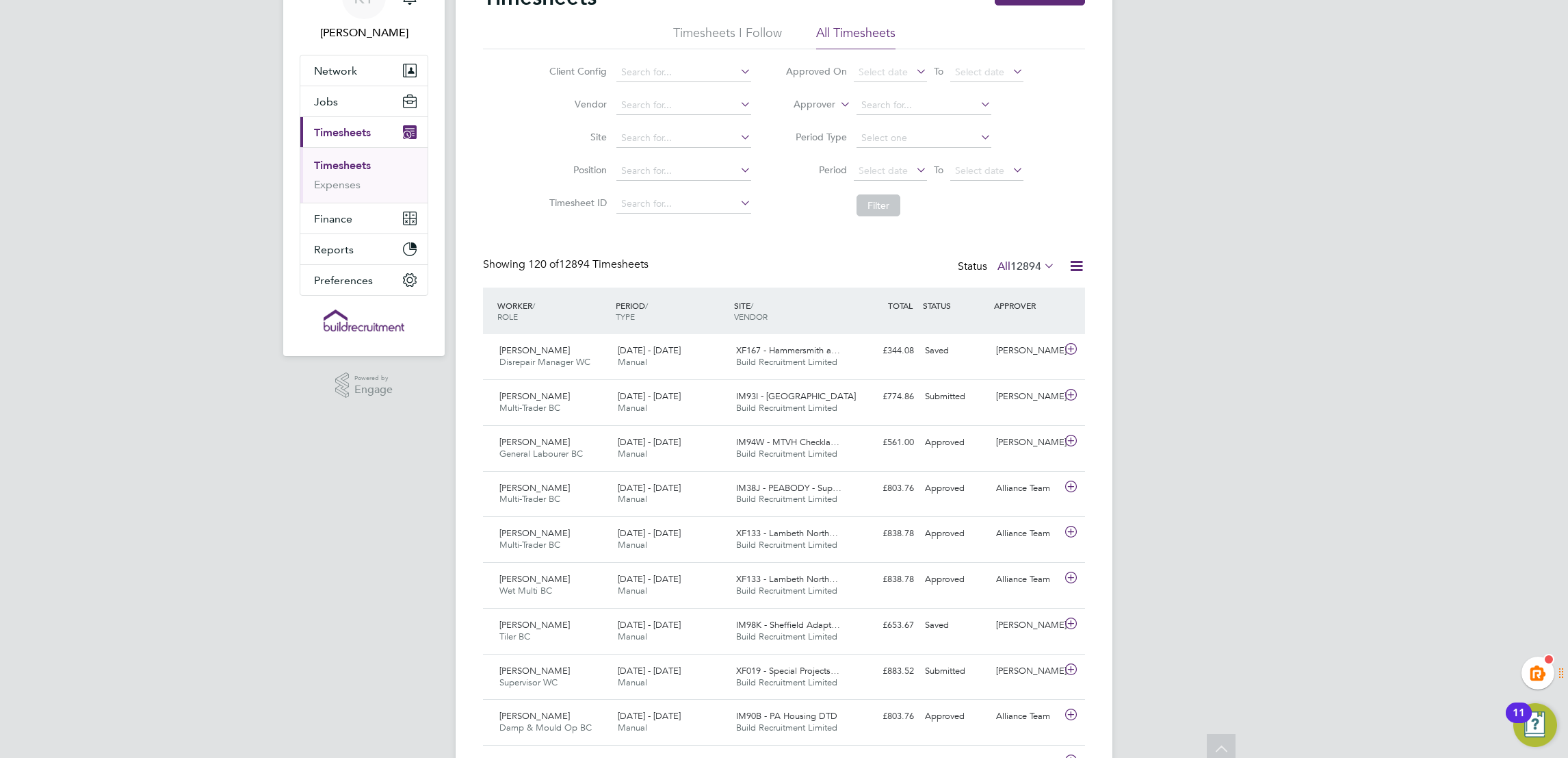
scroll to position [0, 0]
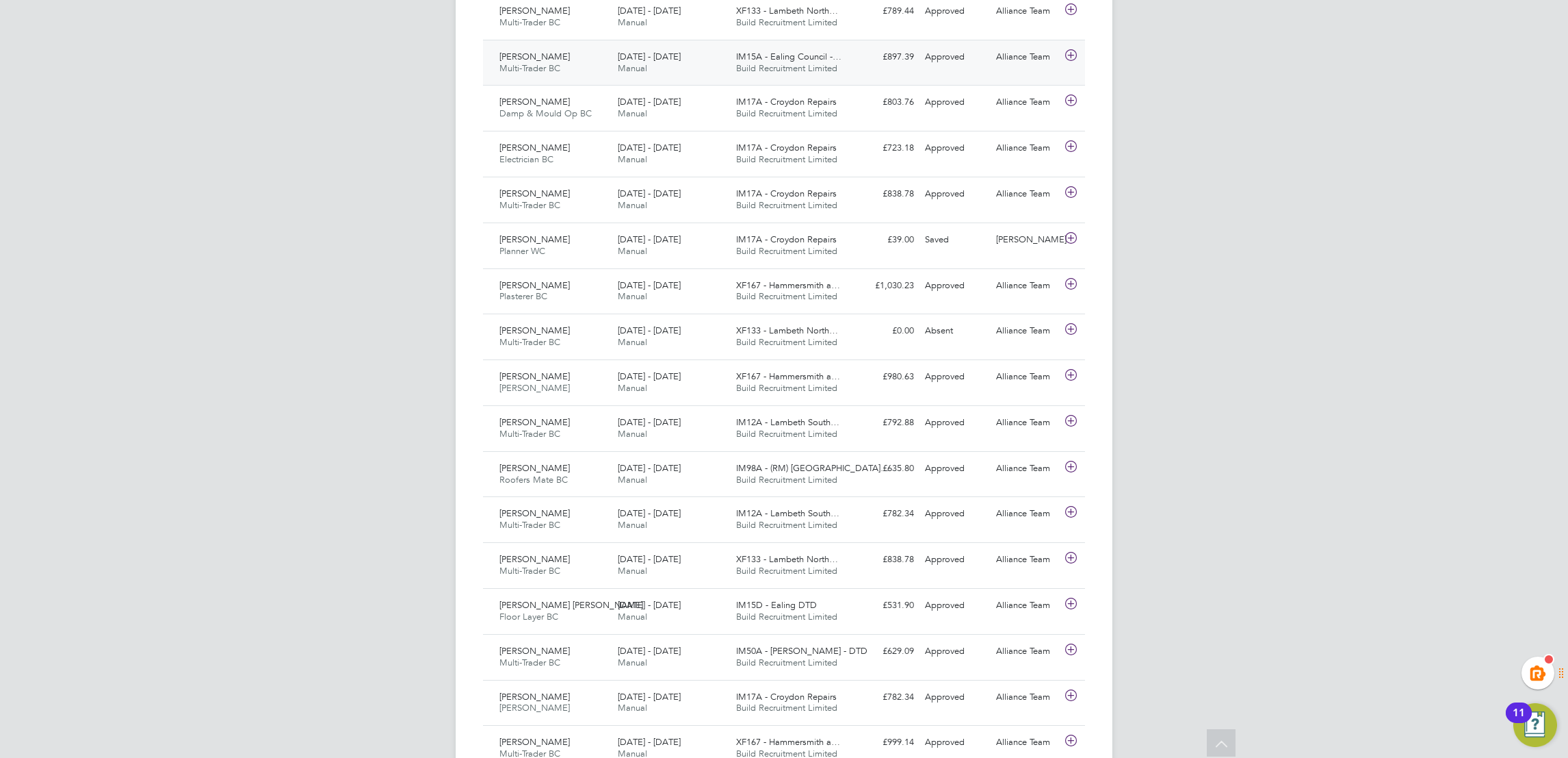
scroll to position [5212, 0]
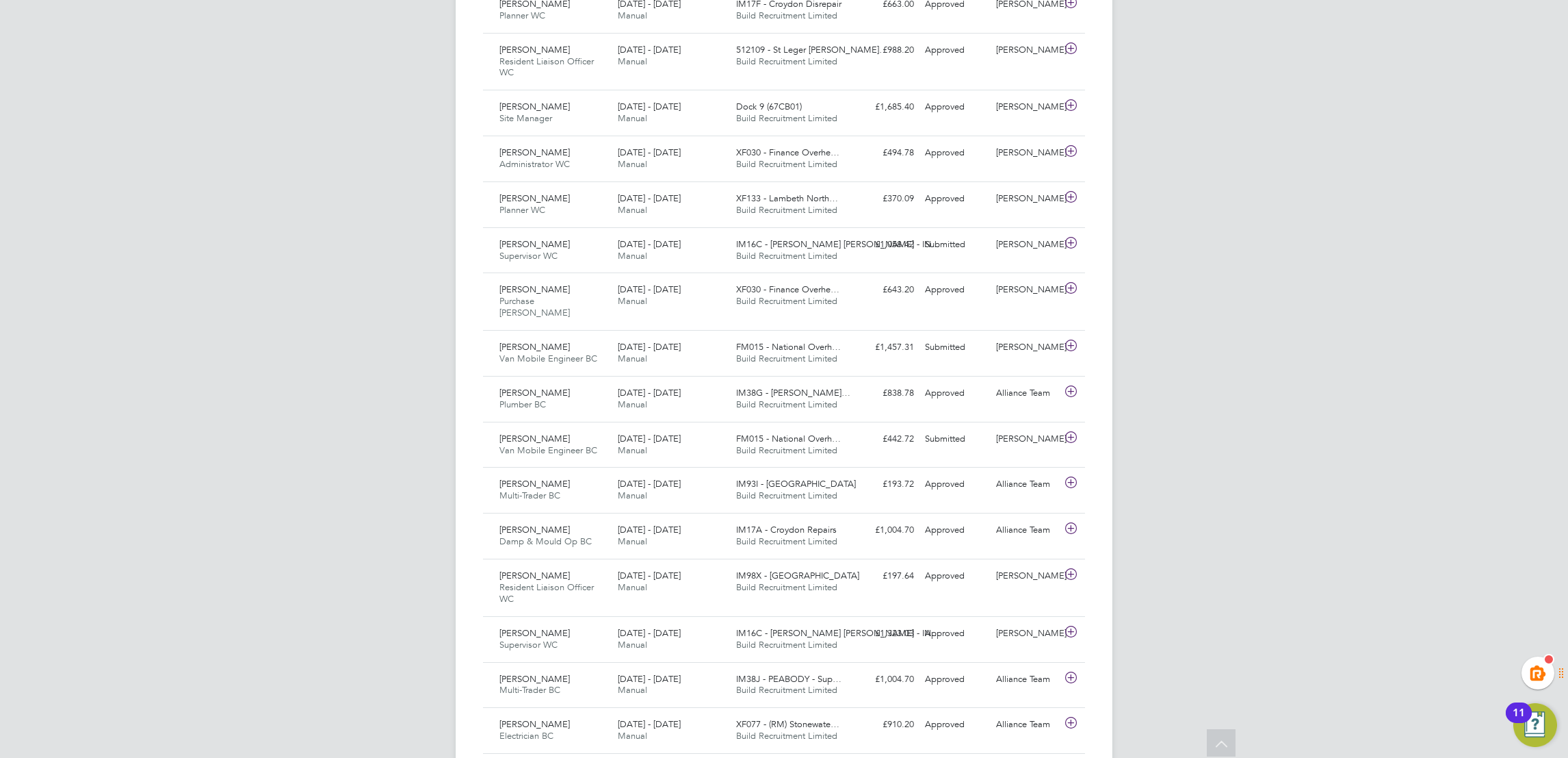
drag, startPoint x: 1233, startPoint y: 252, endPoint x: 1175, endPoint y: 136, distance: 129.7
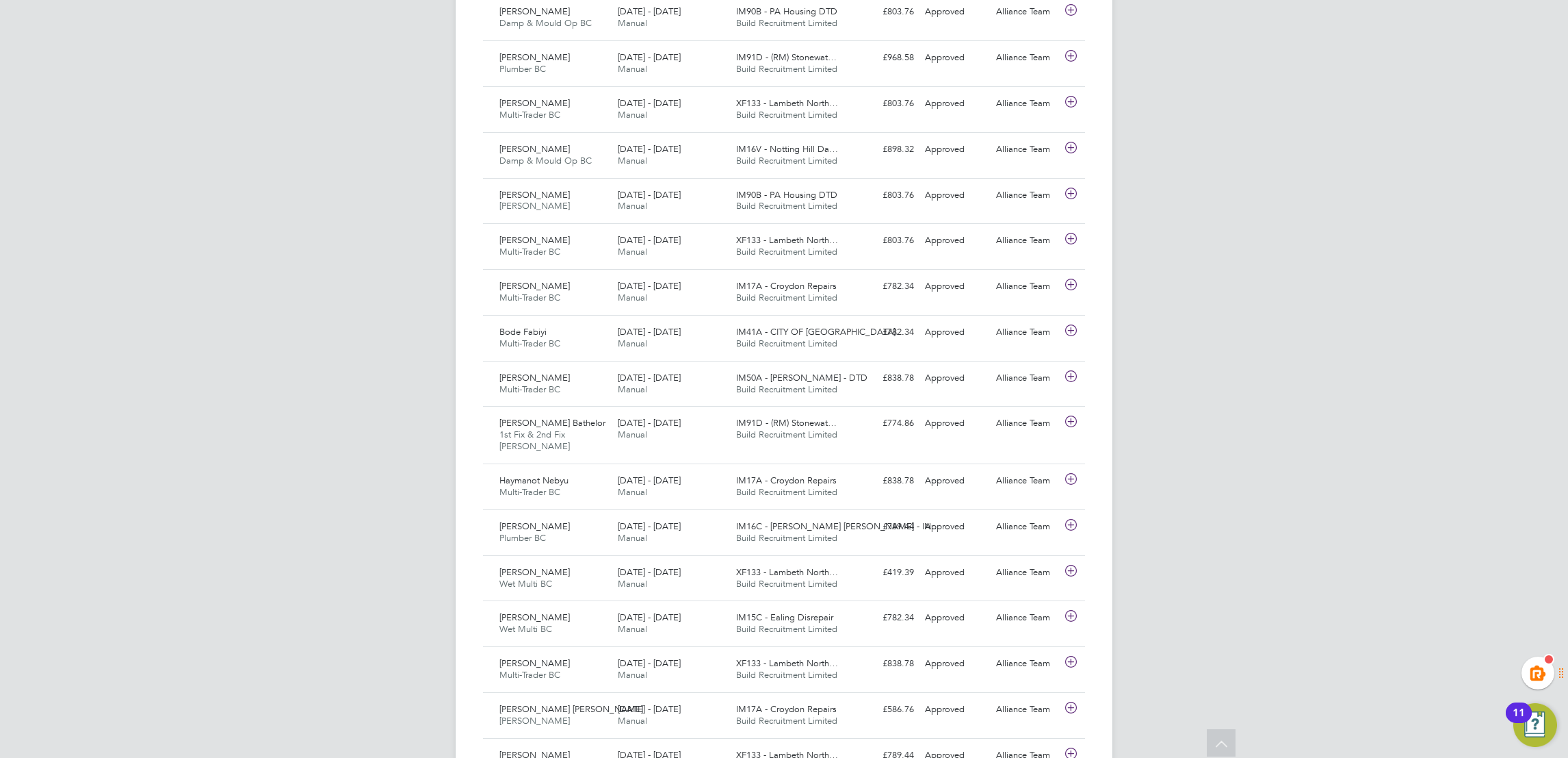
scroll to position [1341, 0]
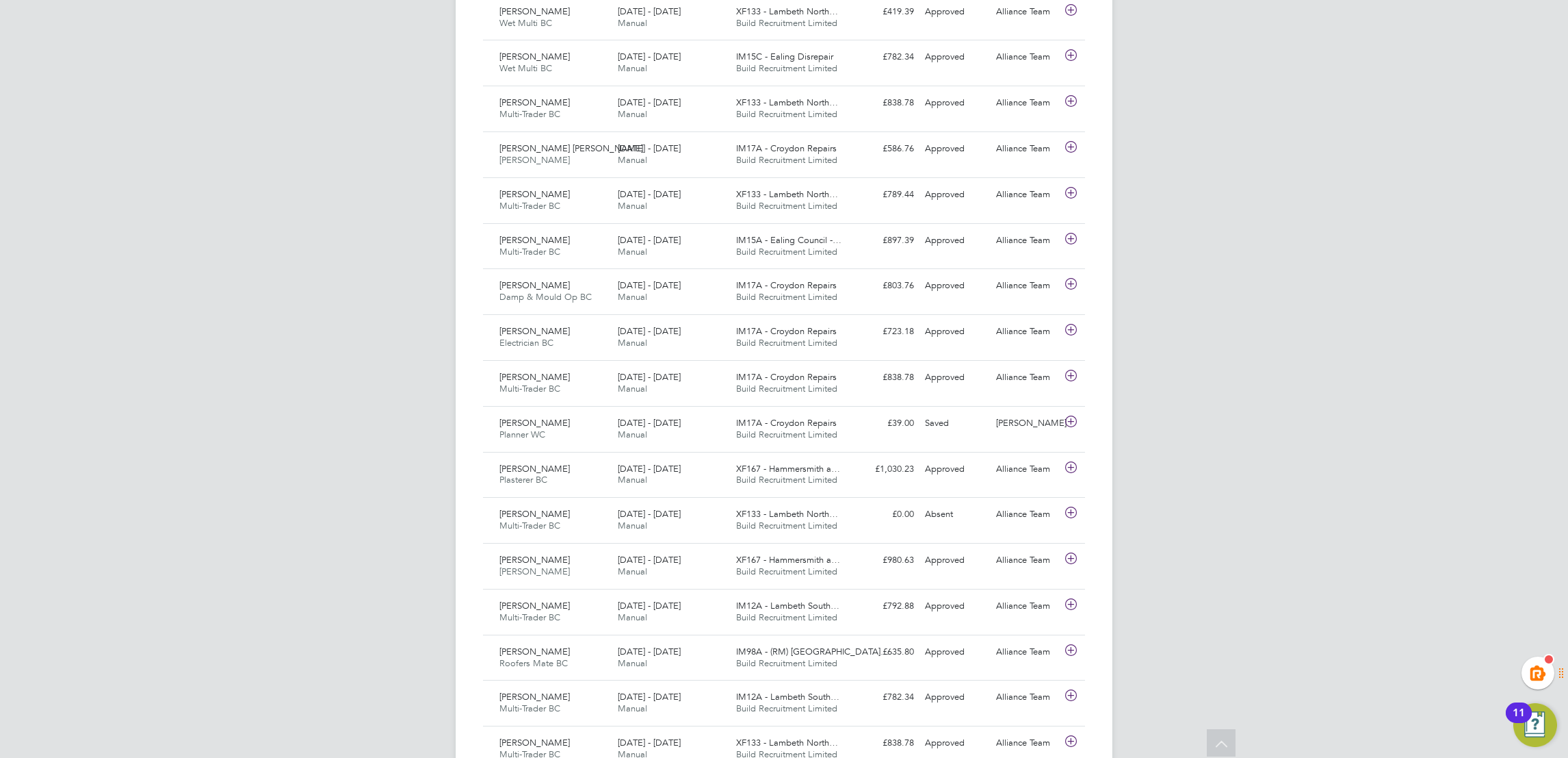
drag, startPoint x: 1263, startPoint y: 222, endPoint x: 1256, endPoint y: 200, distance: 23.1
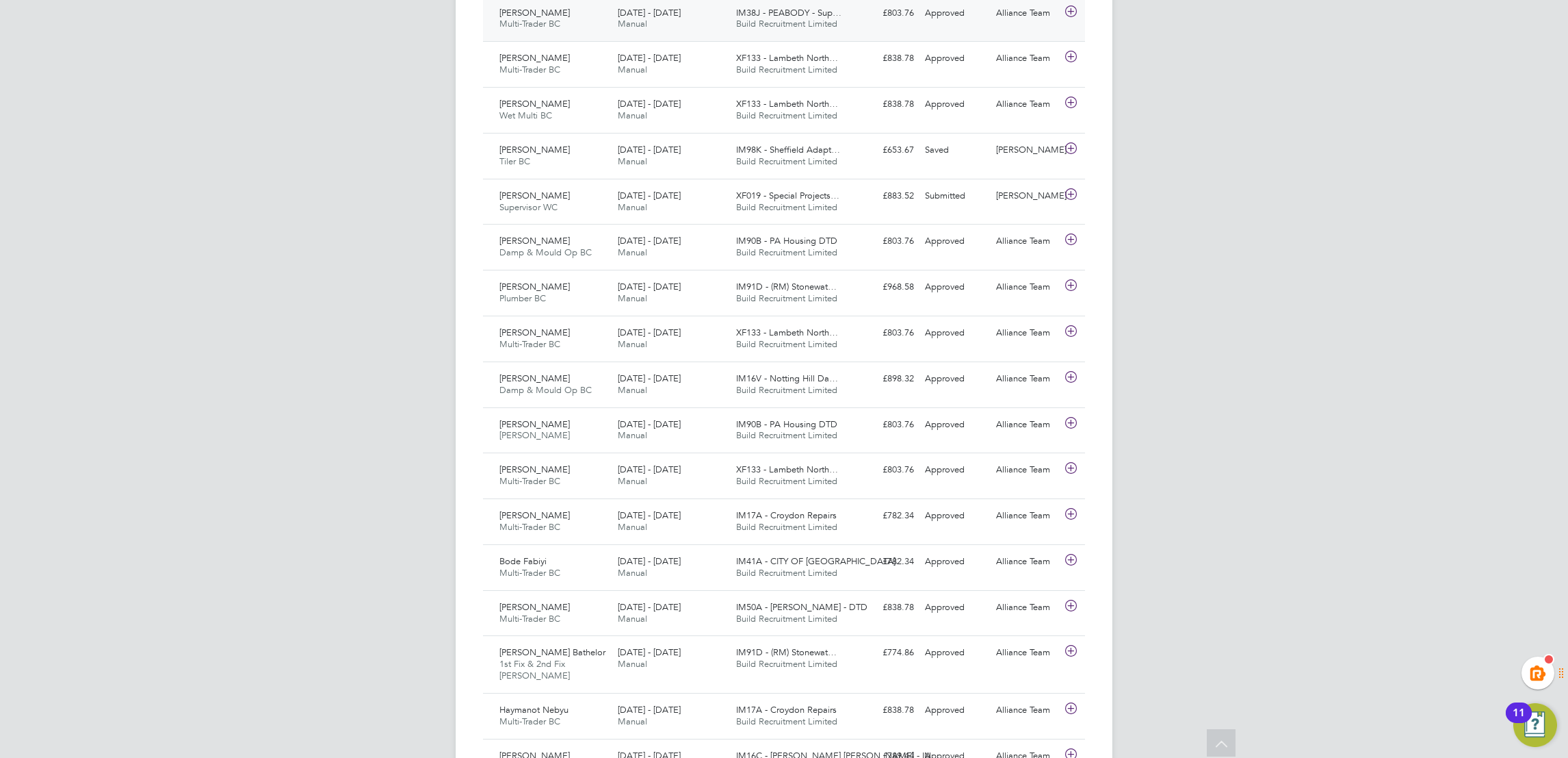
scroll to position [1250, 0]
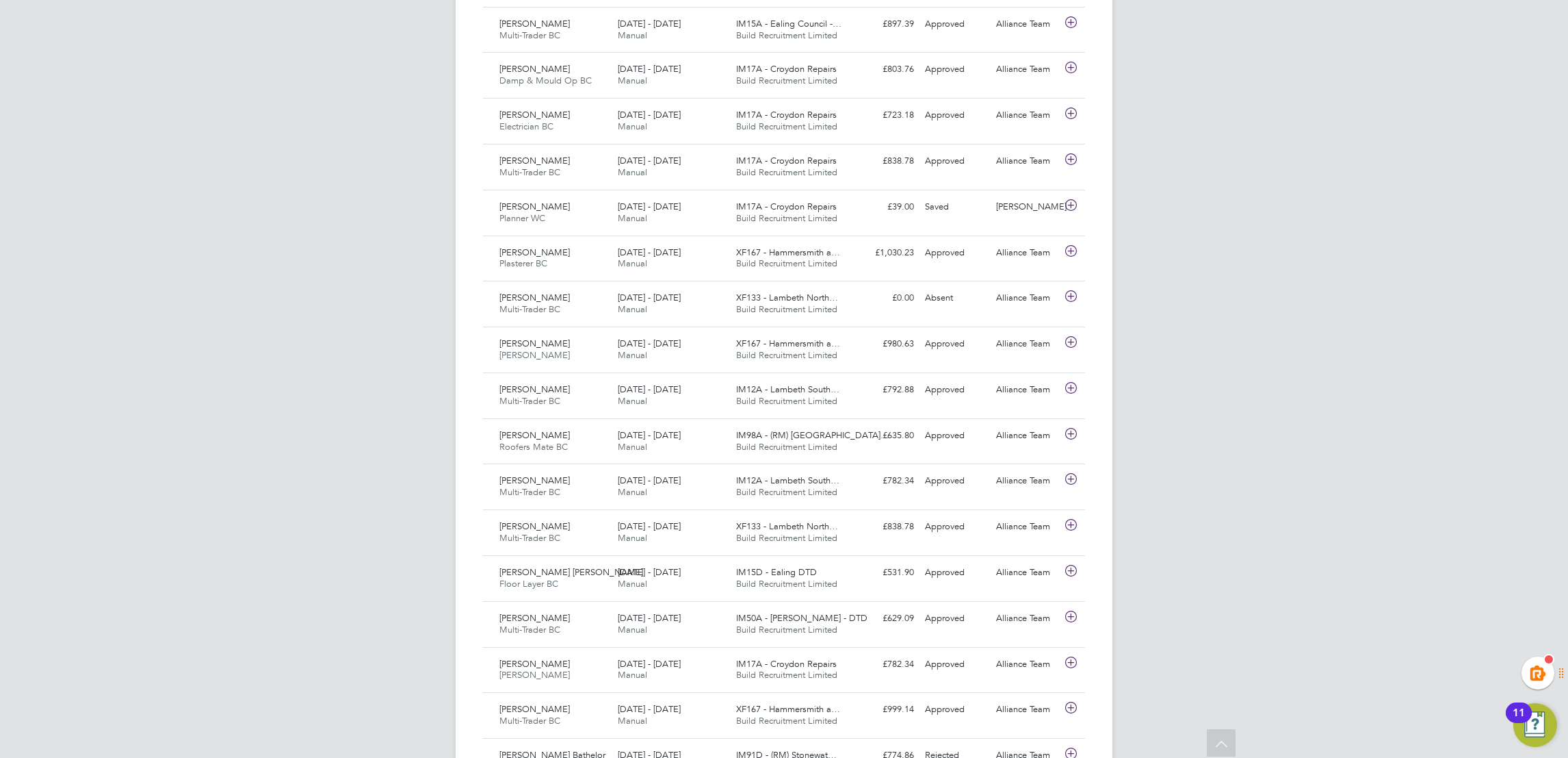
scroll to position [1558, 0]
drag, startPoint x: 231, startPoint y: 370, endPoint x: 265, endPoint y: 146, distance: 226.6
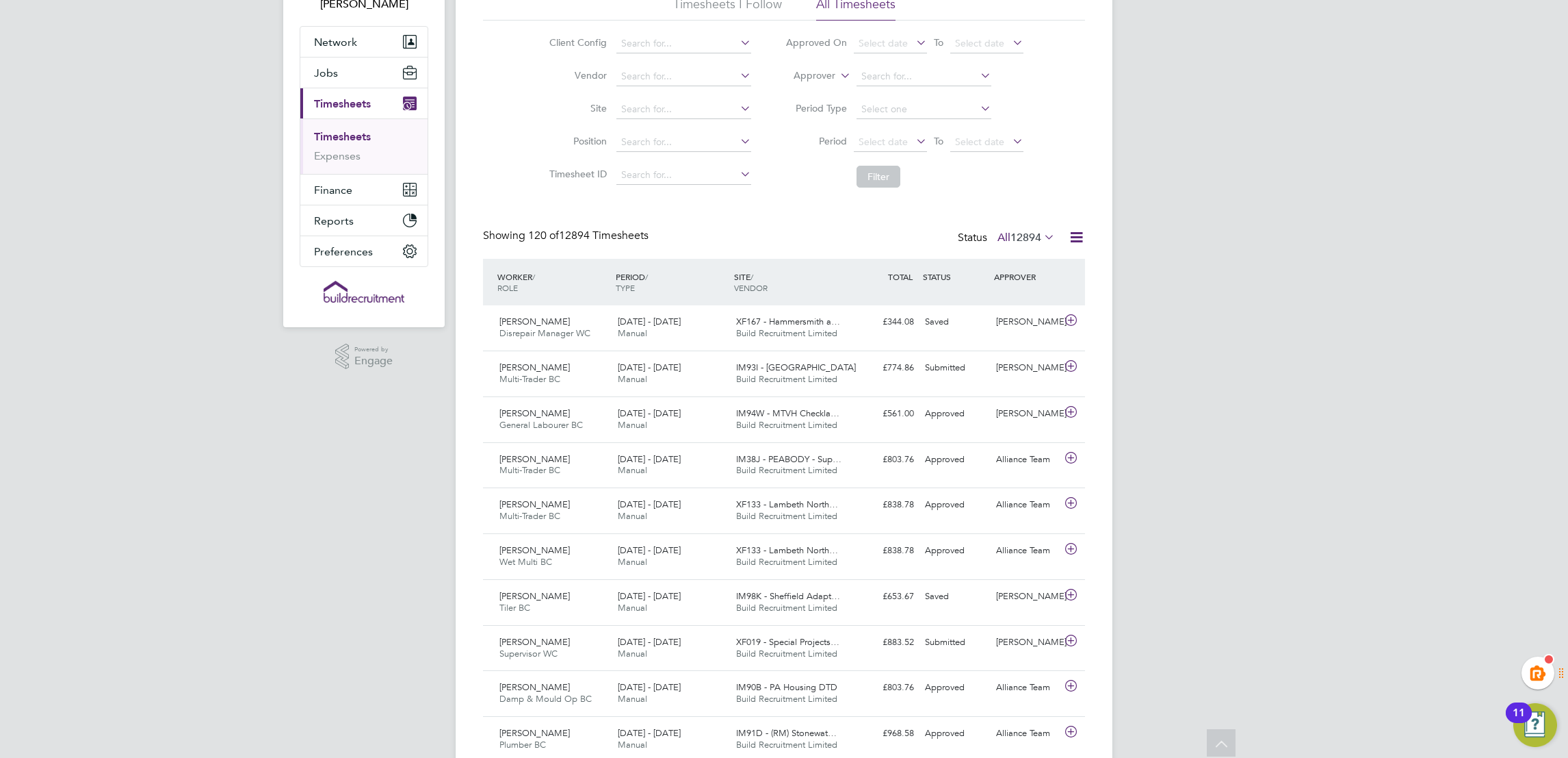
scroll to position [0, 0]
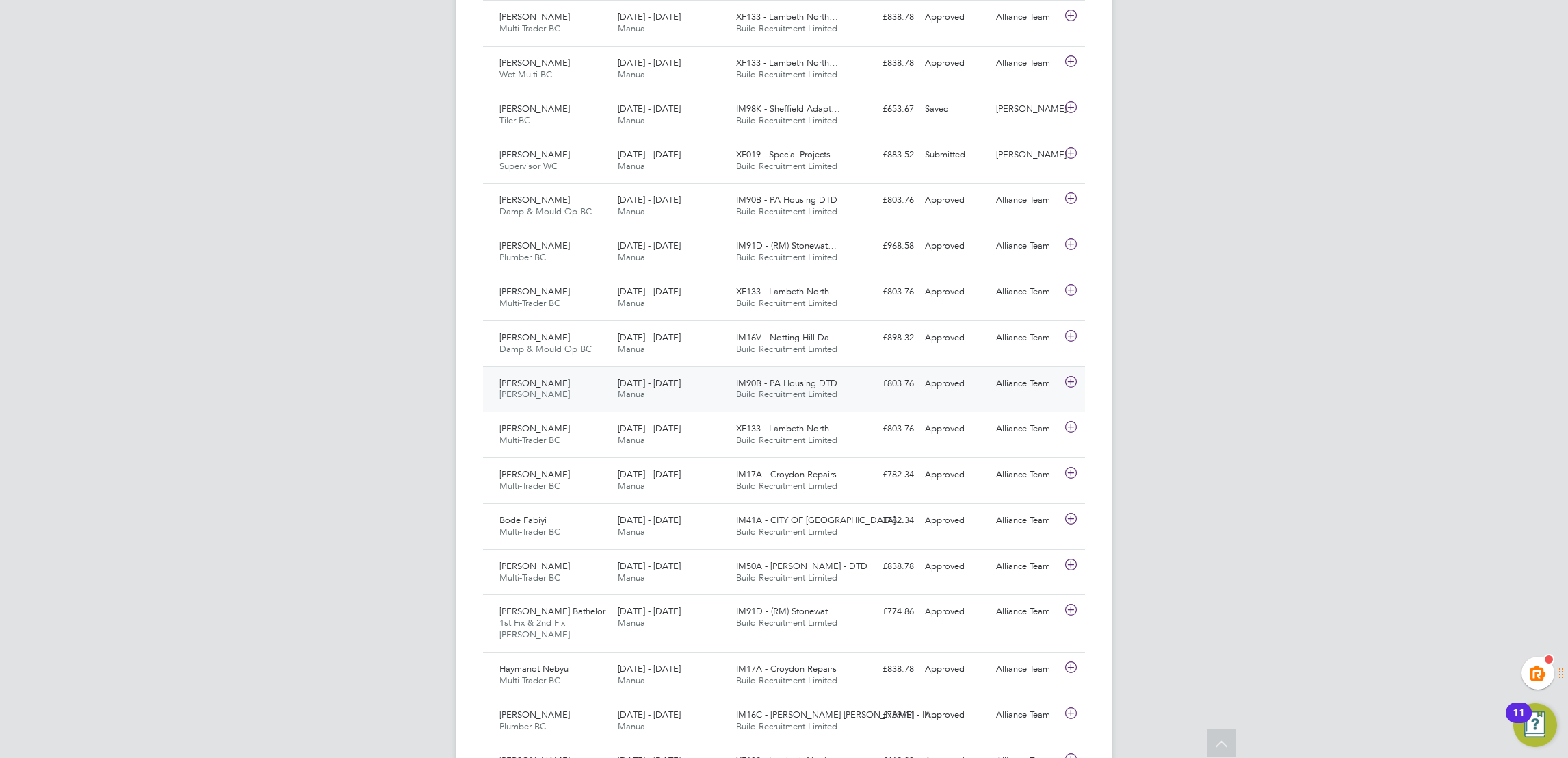
scroll to position [821, 0]
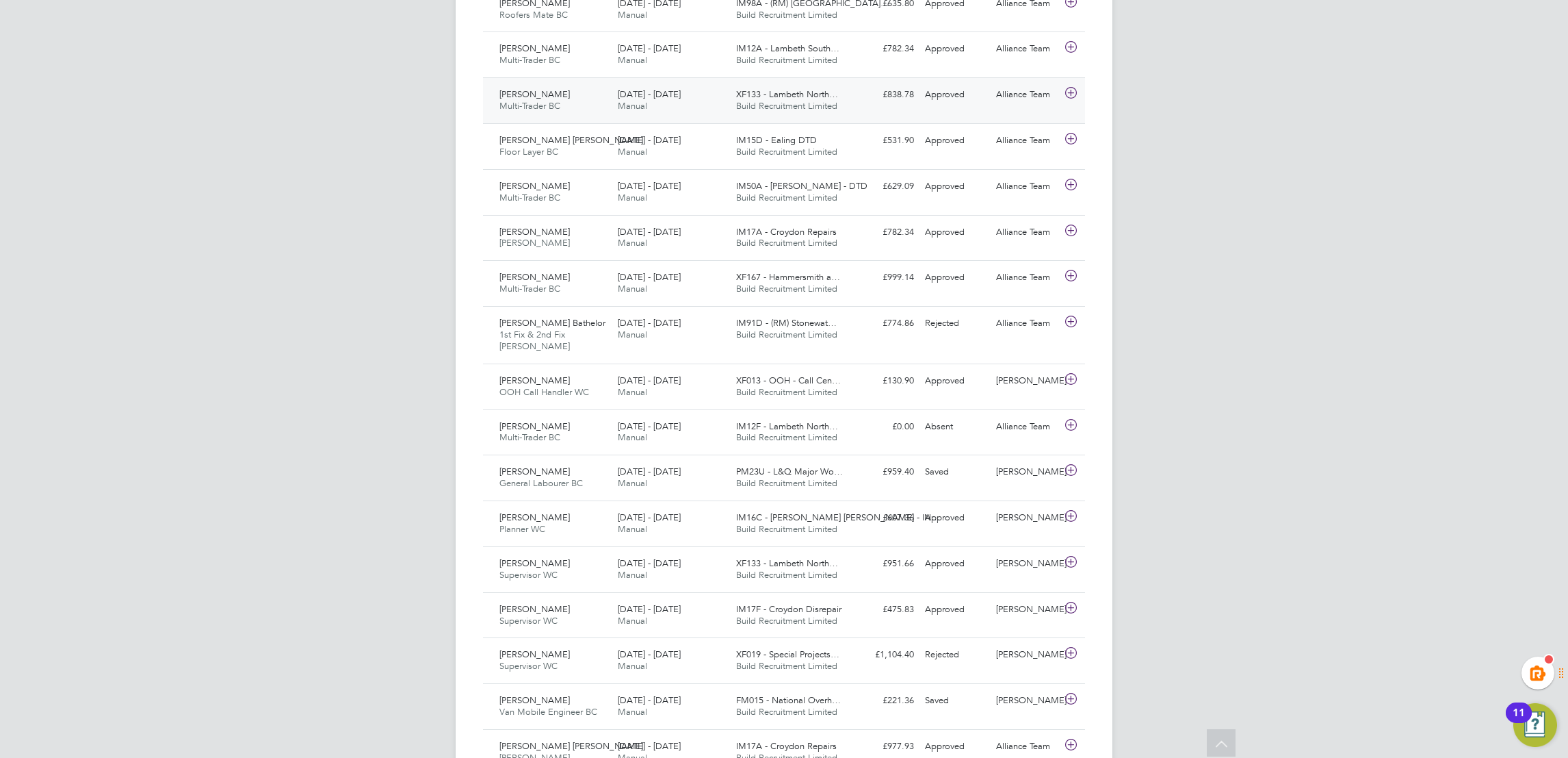
scroll to position [2830, 0]
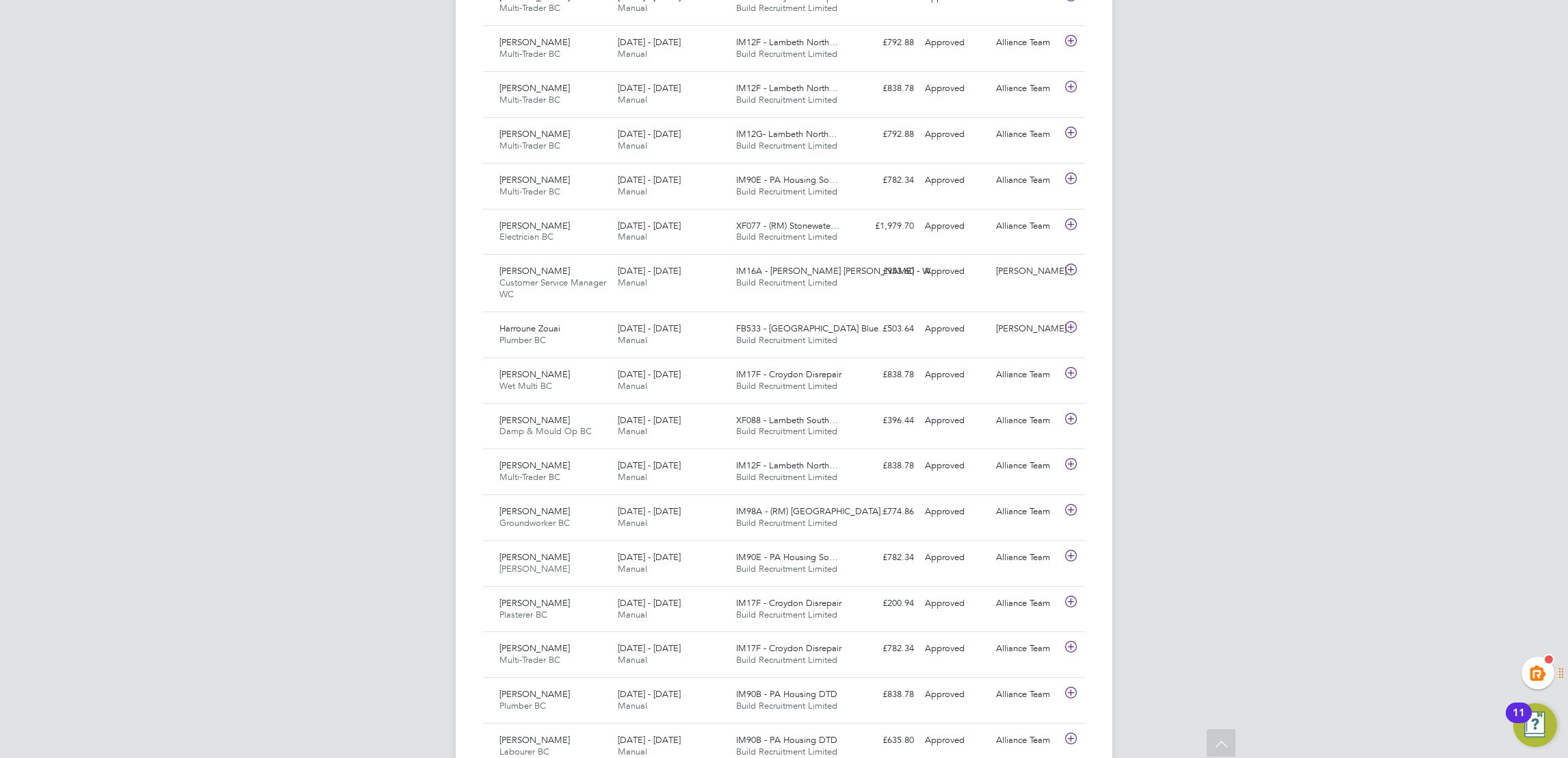
click at [1261, 273] on div "KT Kiera Troutt Notifications 20 Applications: Network Team Members Businesses …" at bounding box center [784, 220] width 1568 height 6101
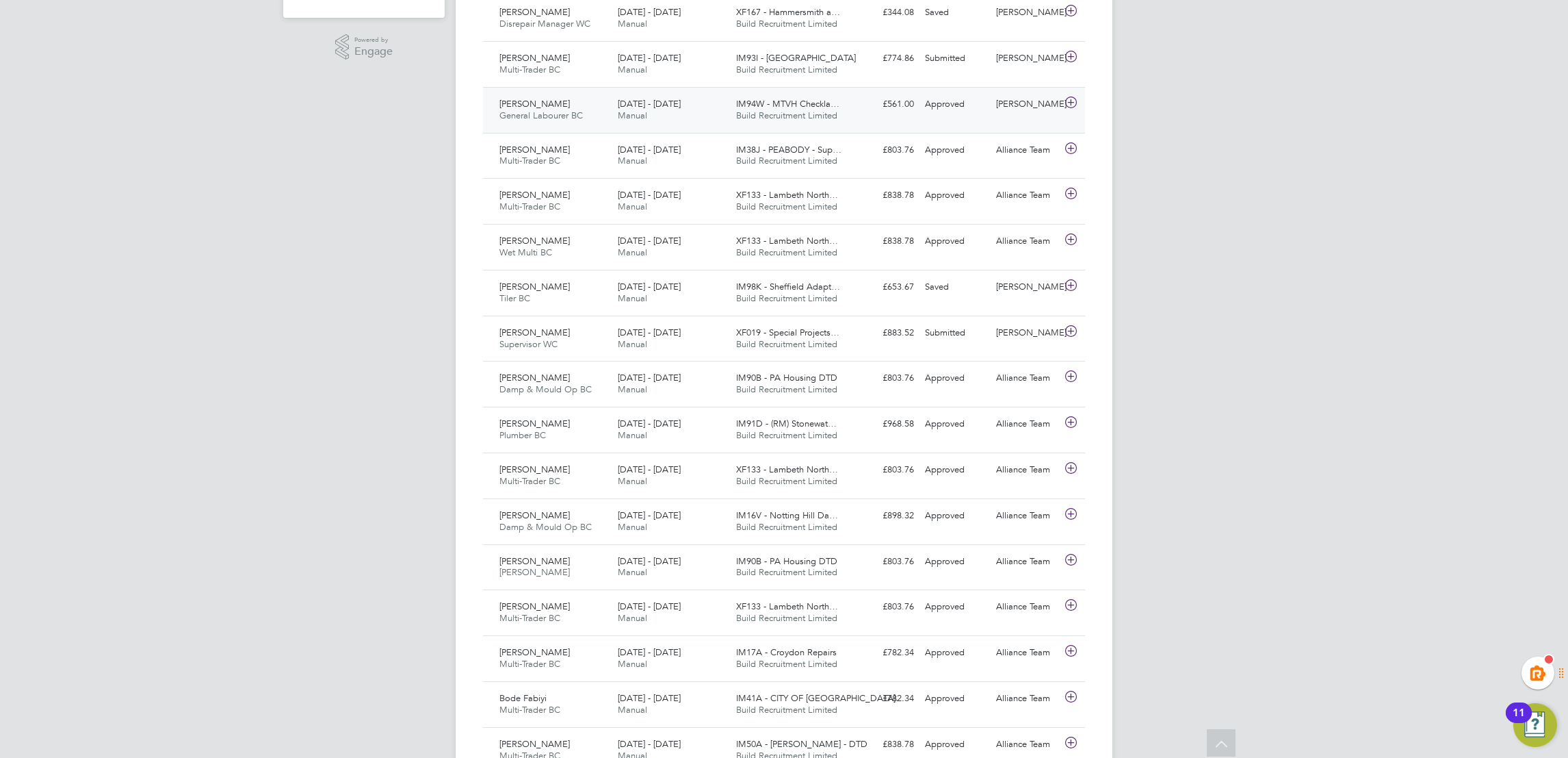
scroll to position [1433, 0]
drag, startPoint x: 1185, startPoint y: 627, endPoint x: 926, endPoint y: 752, distance: 287.6
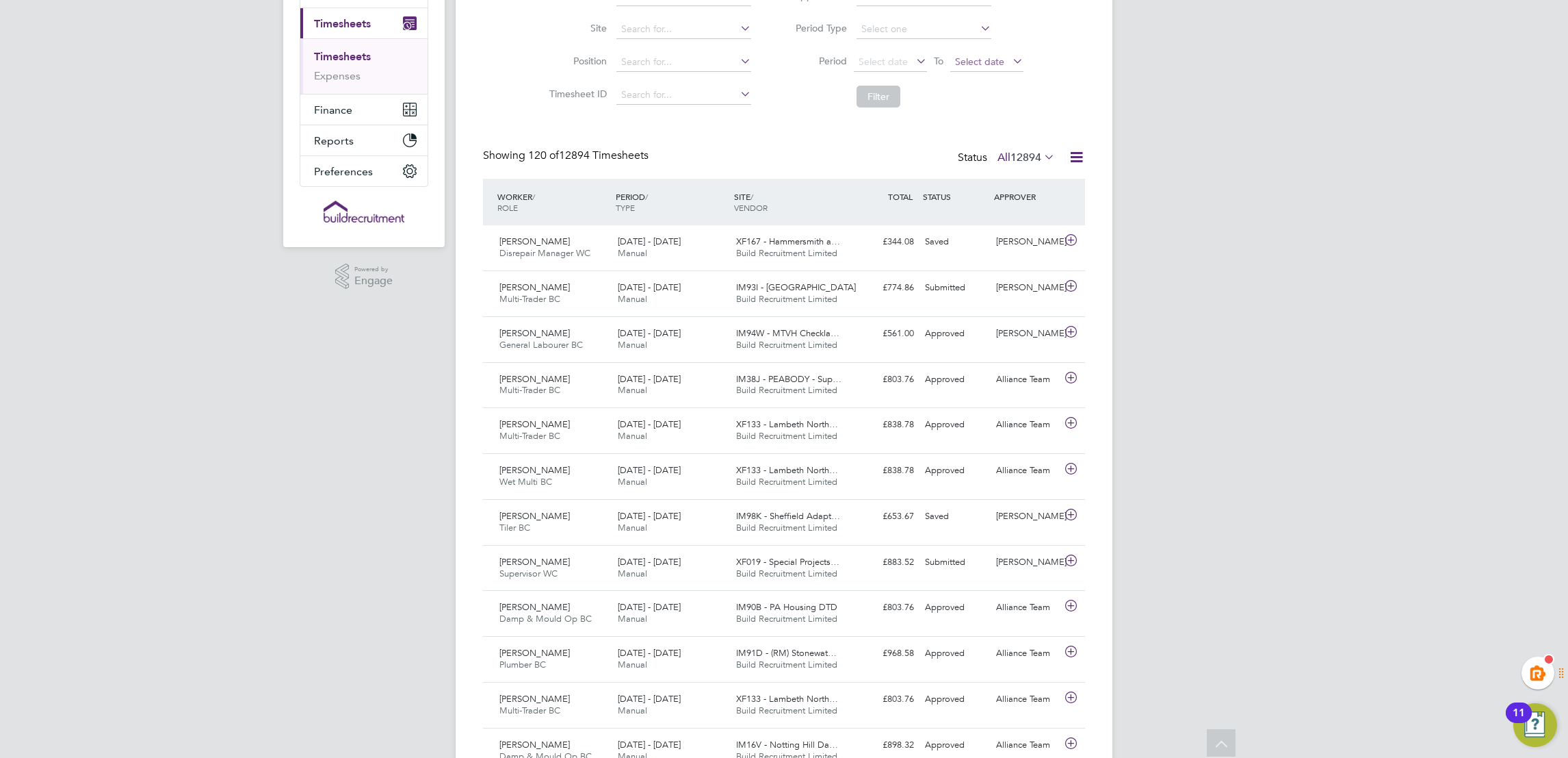
scroll to position [929, 0]
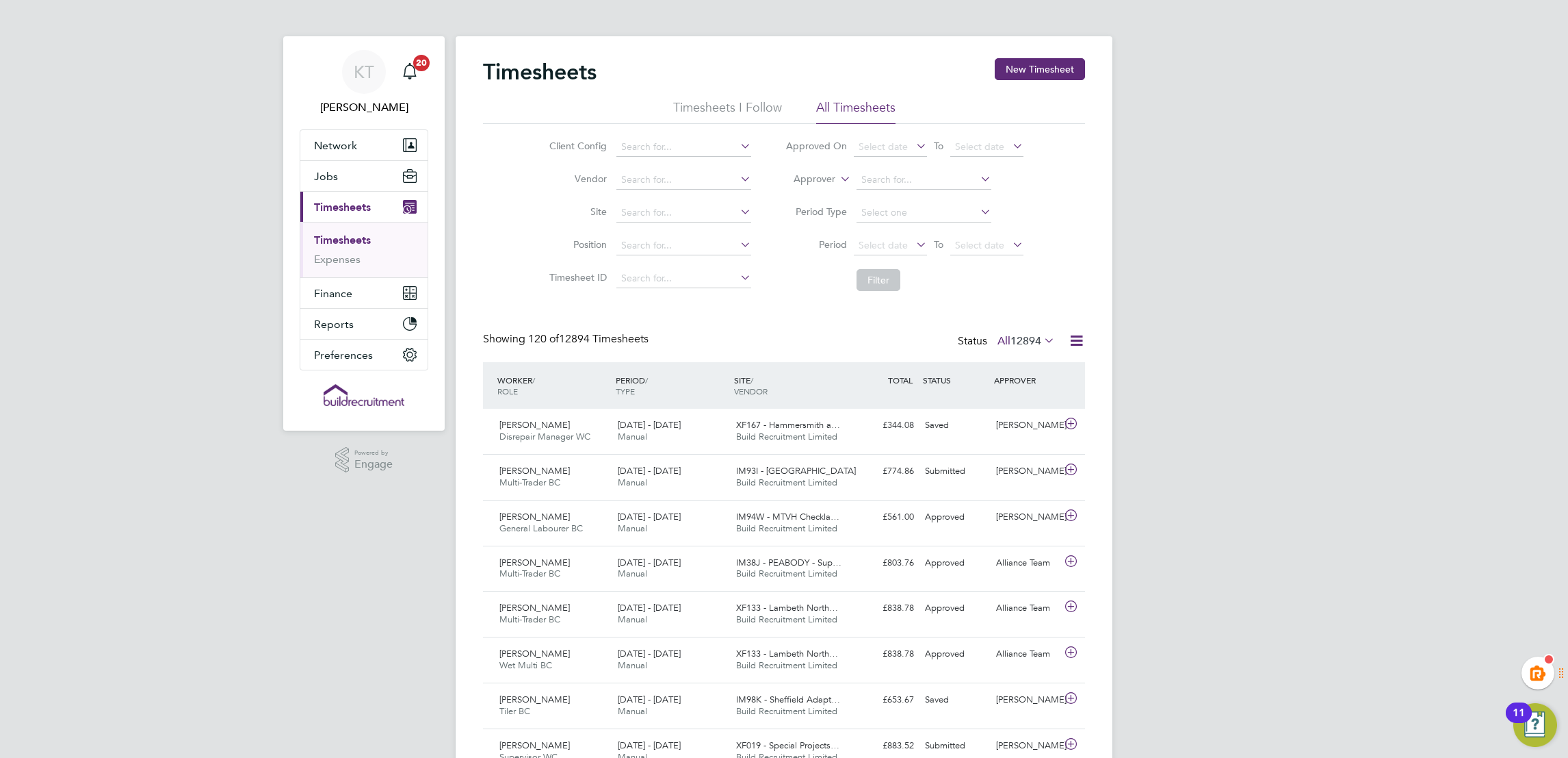
scroll to position [2544, 0]
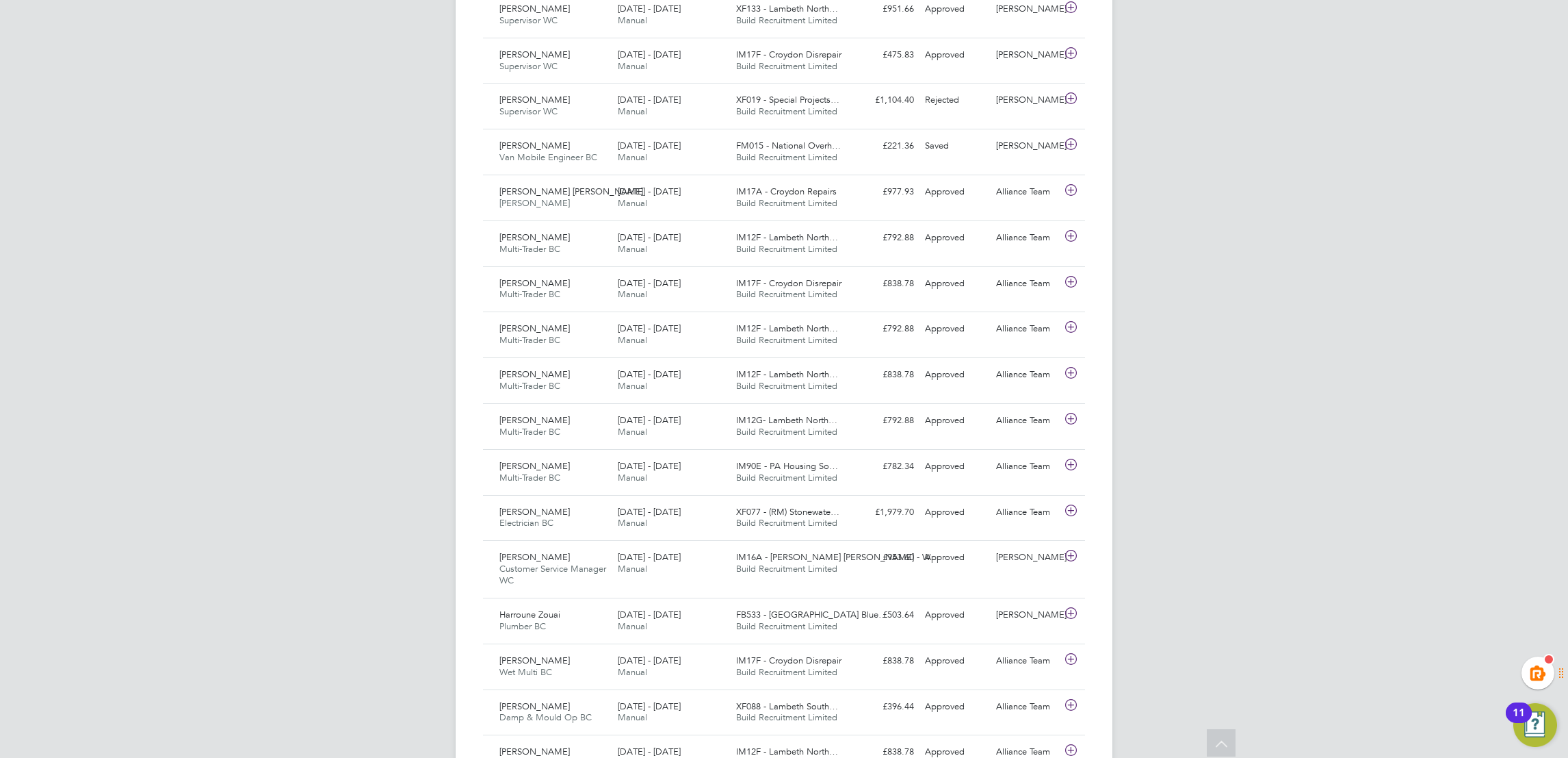
drag, startPoint x: 1329, startPoint y: 237, endPoint x: 1310, endPoint y: 132, distance: 106.7
click at [1323, 229] on div "KT Kiera Troutt Notifications 20 Applications: Network Team Members Businesses …" at bounding box center [784, 506] width 1568 height 6101
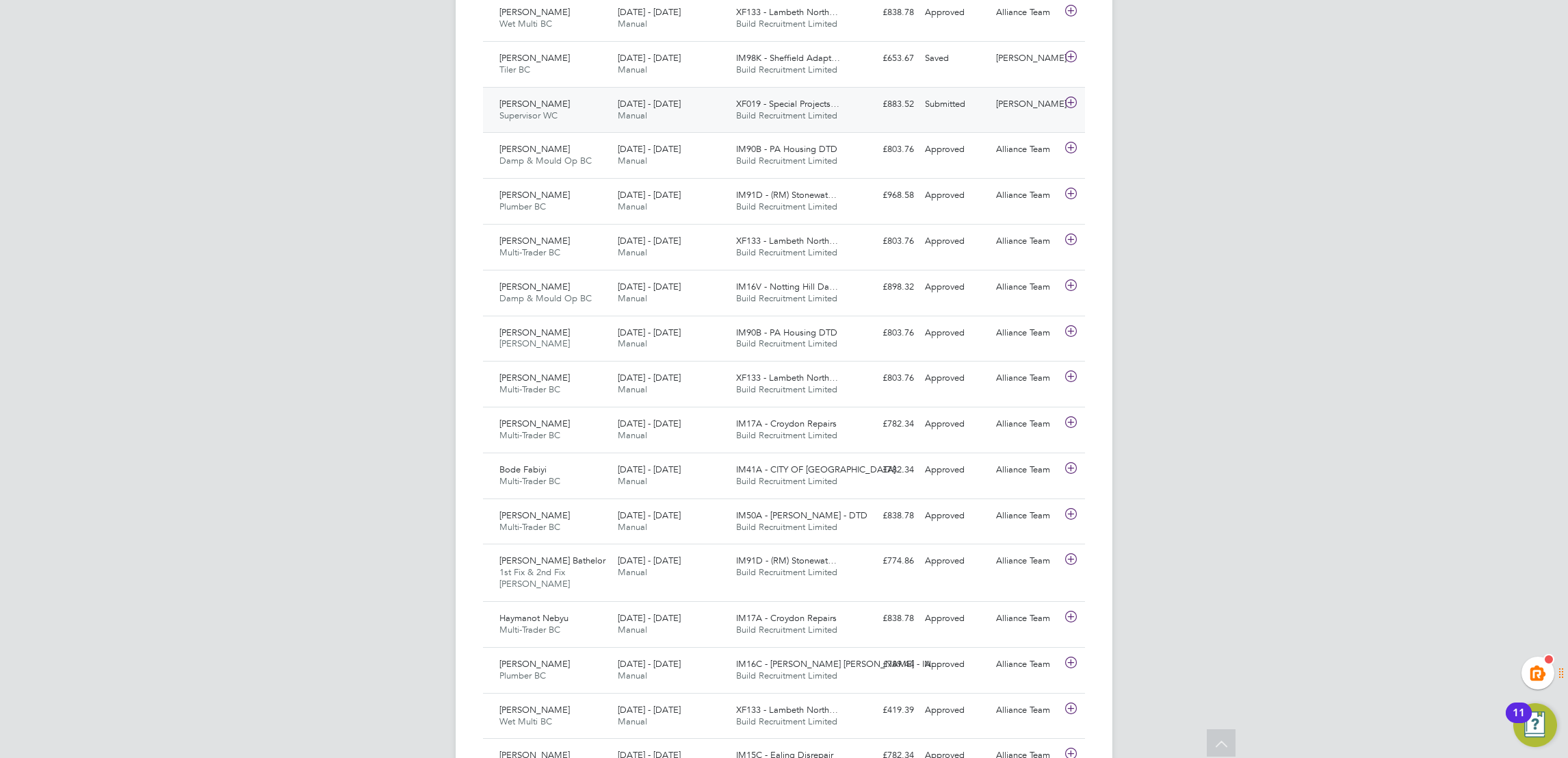
scroll to position [1708, 0]
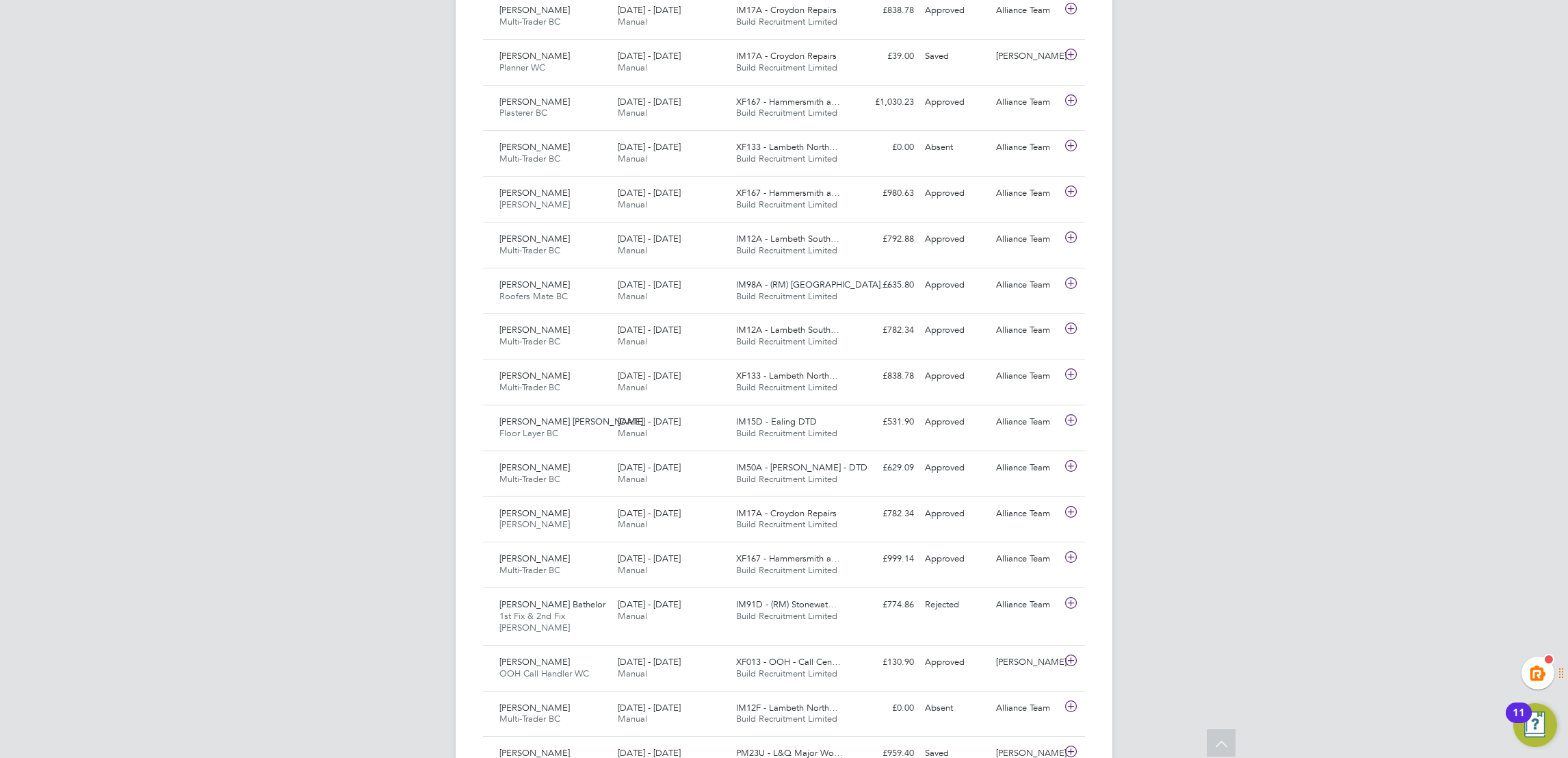
click at [964, 396] on div "Lloyd Edwards Multi-Trader BC 23 - 29 Aug 2025 23 - 29 Aug 2025 Manual XF133 - …" at bounding box center [784, 381] width 602 height 46
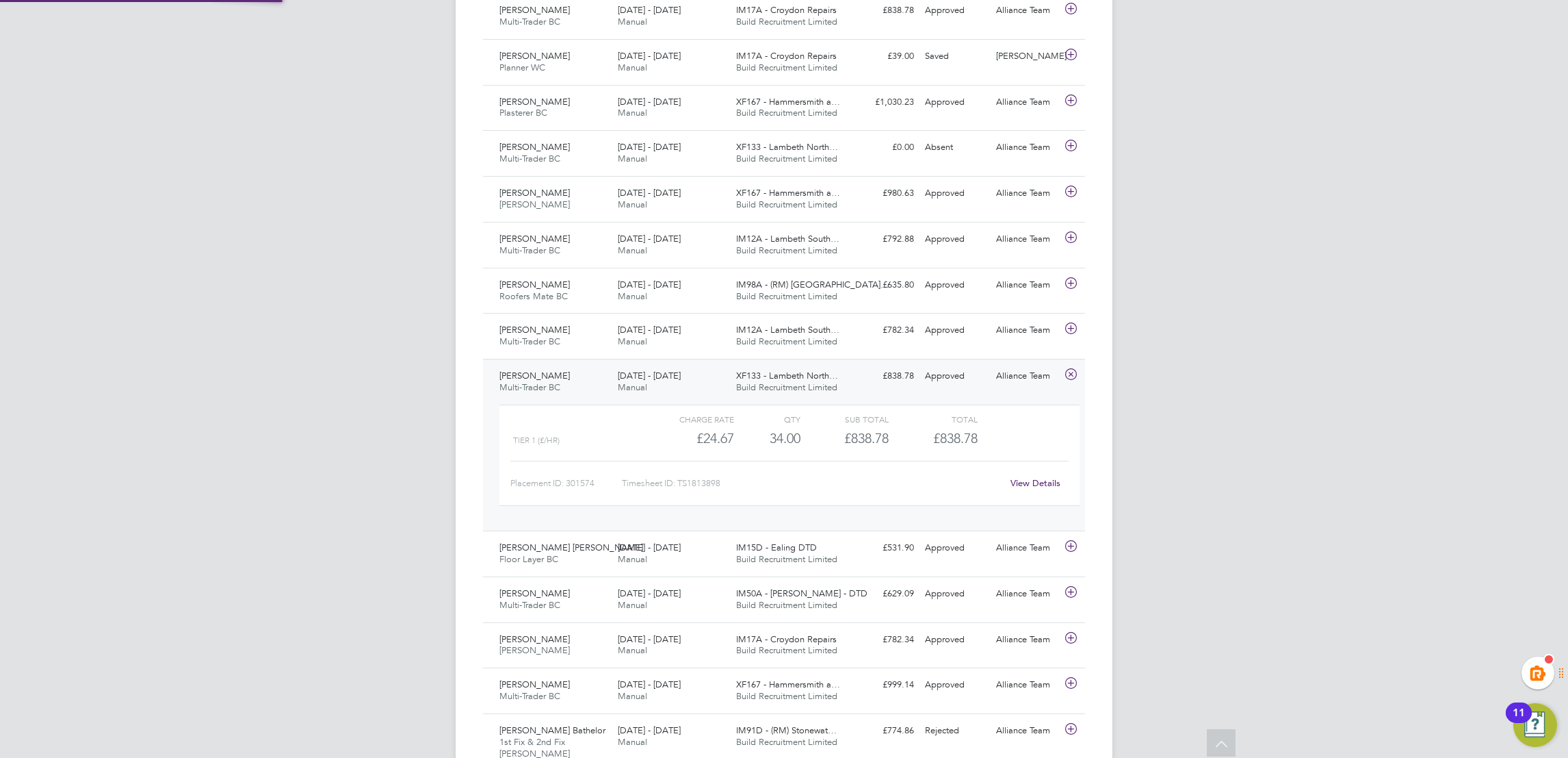
scroll to position [23, 134]
drag, startPoint x: 1040, startPoint y: 489, endPoint x: 1053, endPoint y: 492, distance: 13.3
click at [1040, 489] on link "View Details" at bounding box center [1035, 483] width 50 height 12
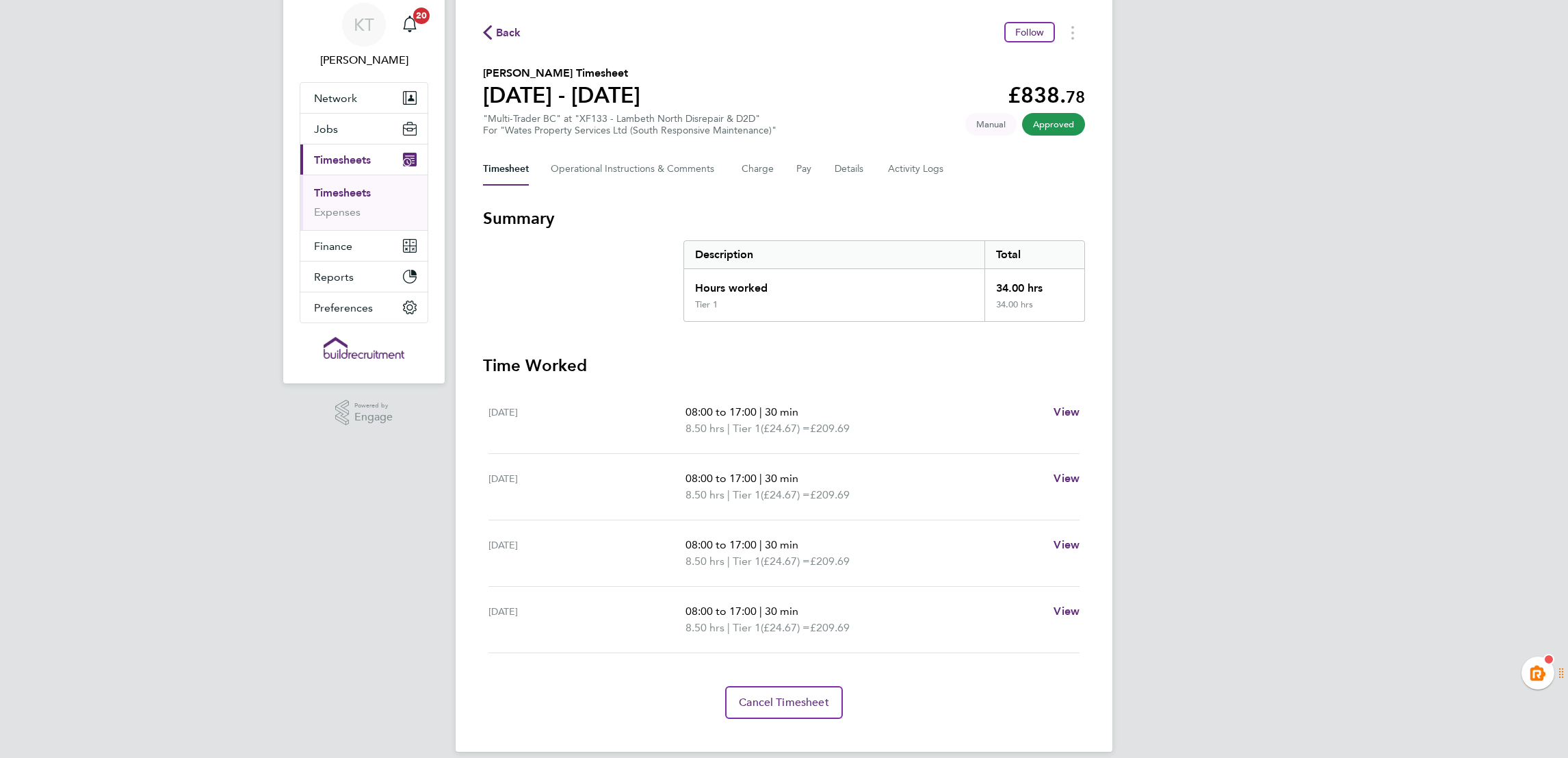
scroll to position [63, 0]
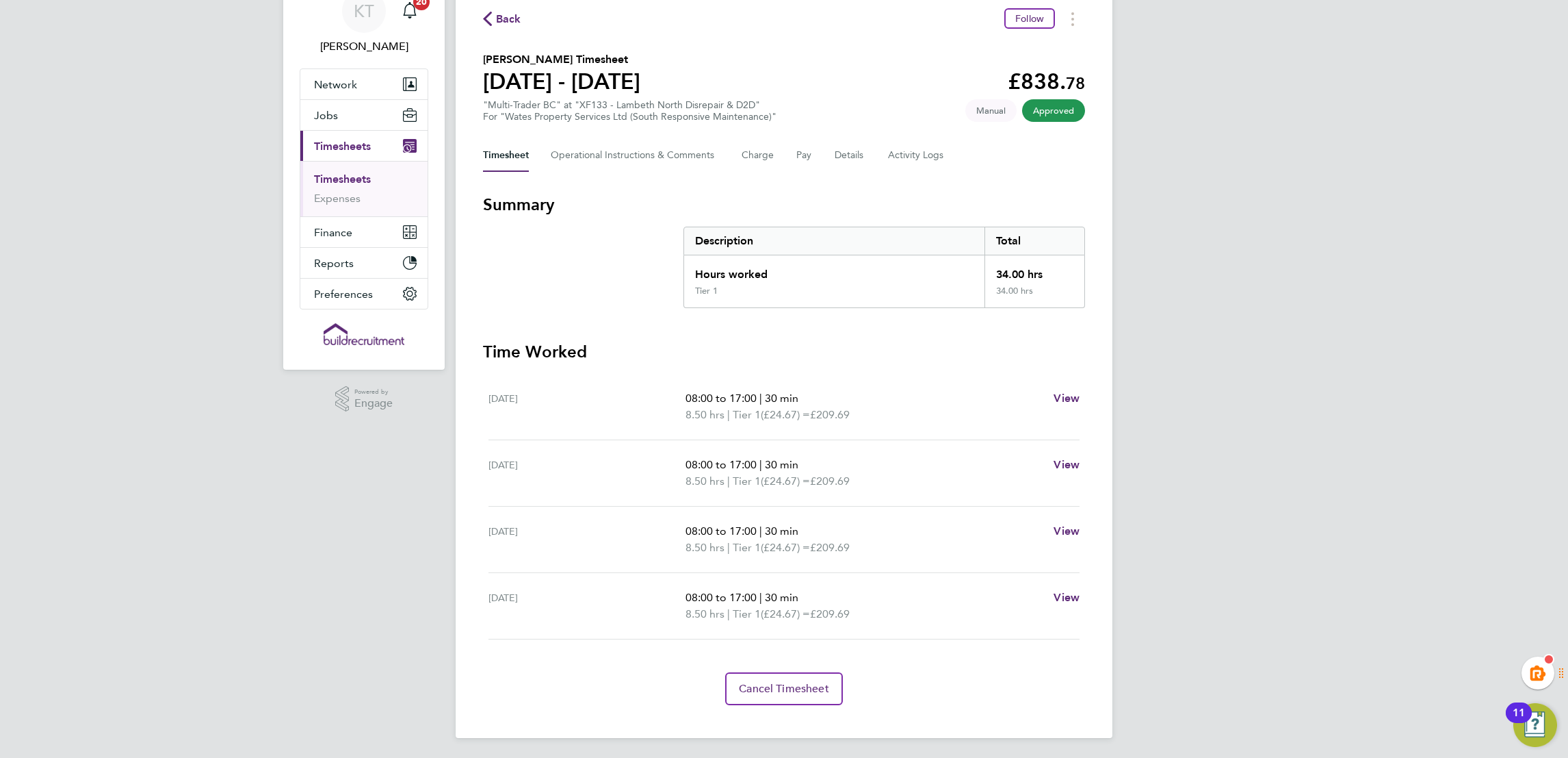
click at [1242, 427] on div "KT [PERSON_NAME] Notifications 20 Applications: Network Team Members Businesses…" at bounding box center [784, 348] width 1568 height 823
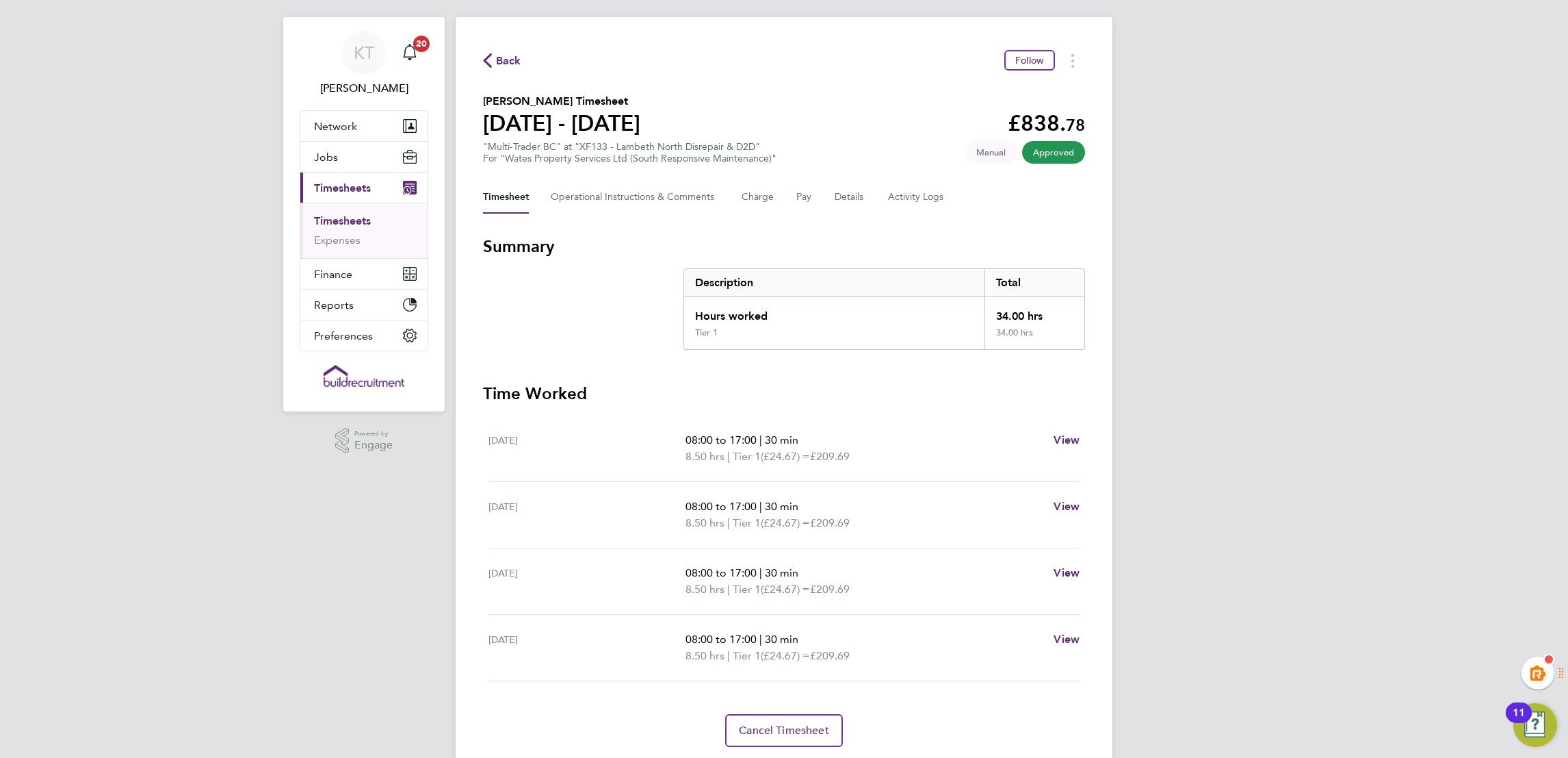
scroll to position [0, 0]
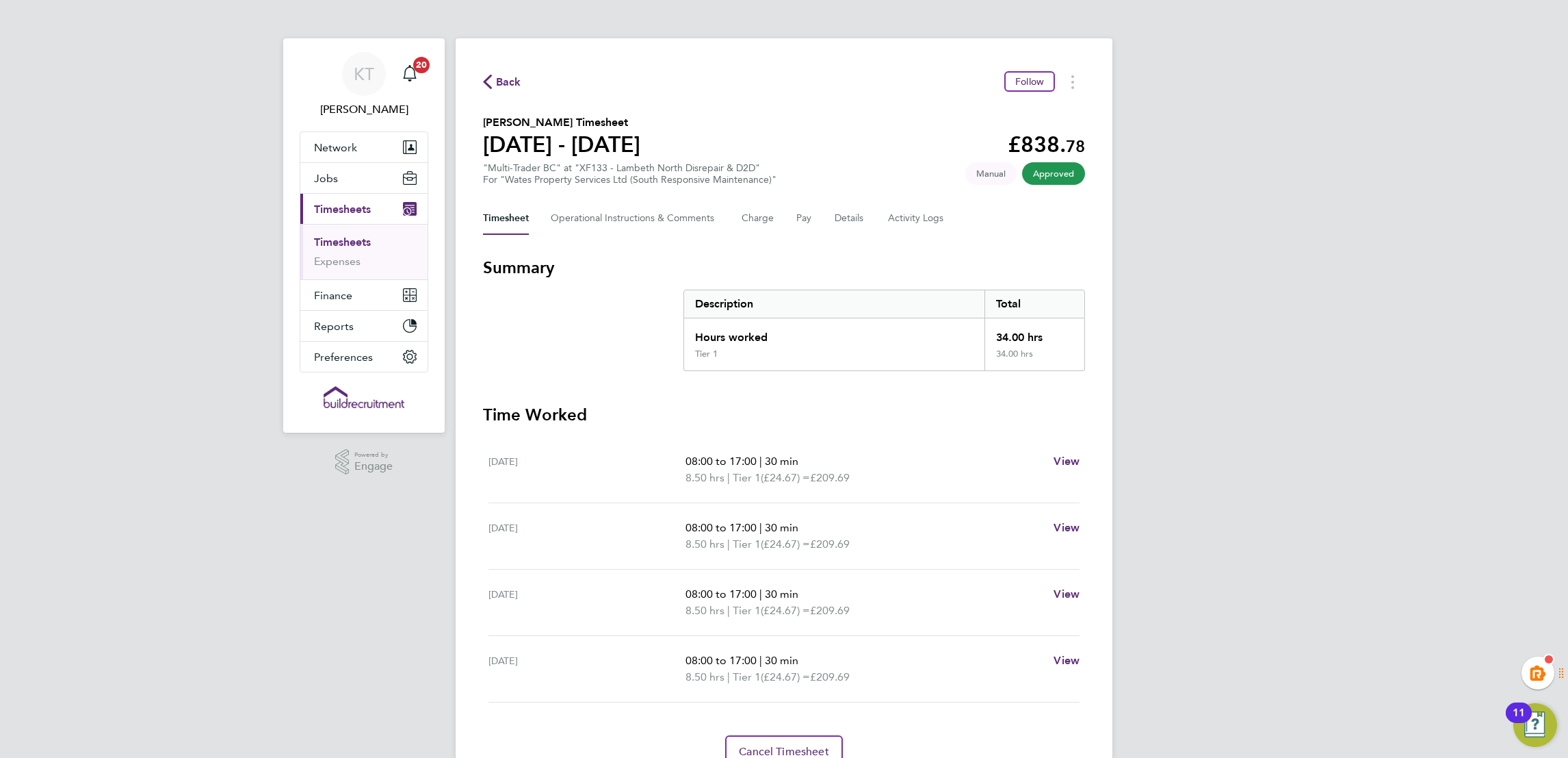
click at [1369, 407] on div "KT [PERSON_NAME] Notifications 20 Applications: Network Team Members Businesses…" at bounding box center [784, 411] width 1568 height 823
